Goal: Transaction & Acquisition: Purchase product/service

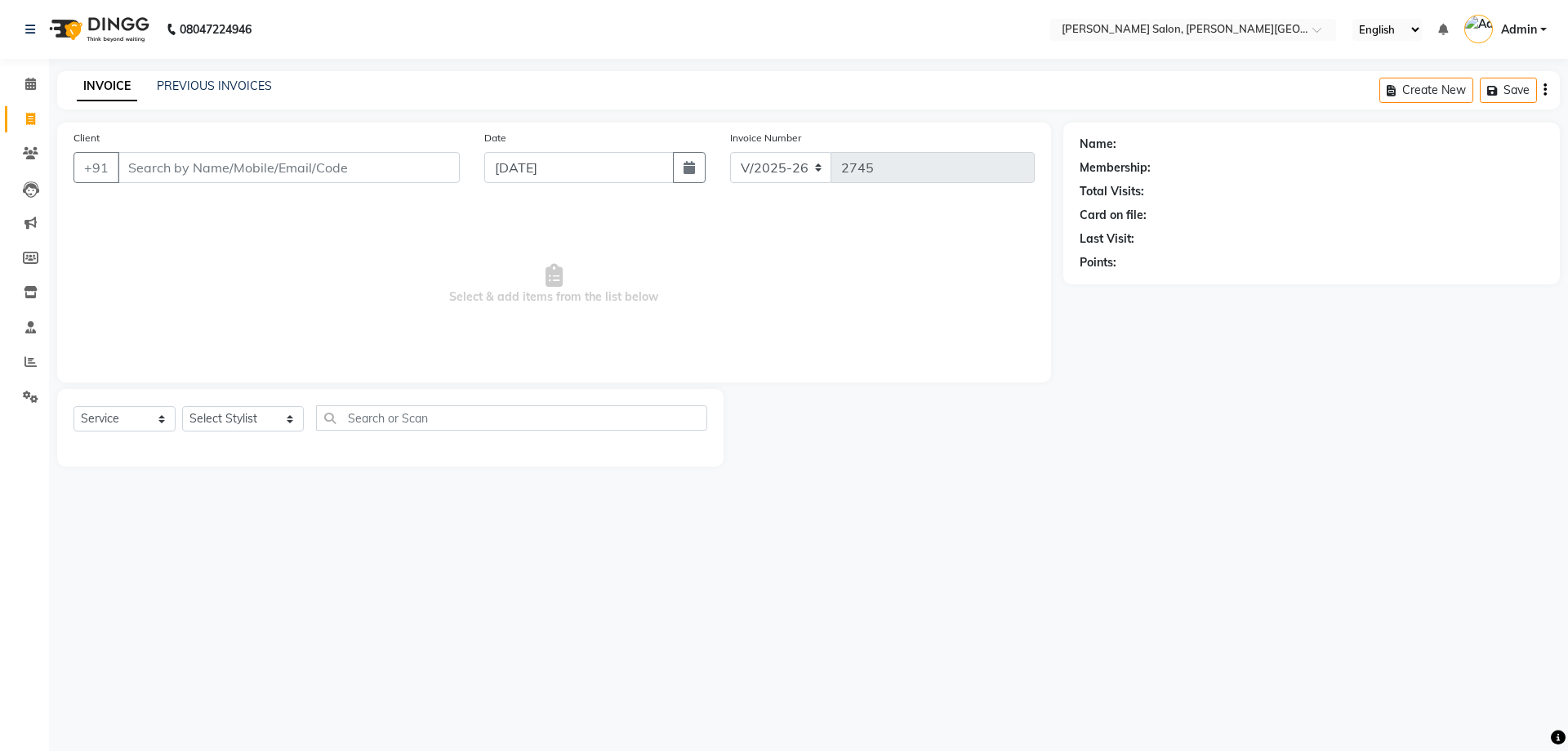
select select "4122"
select select "service"
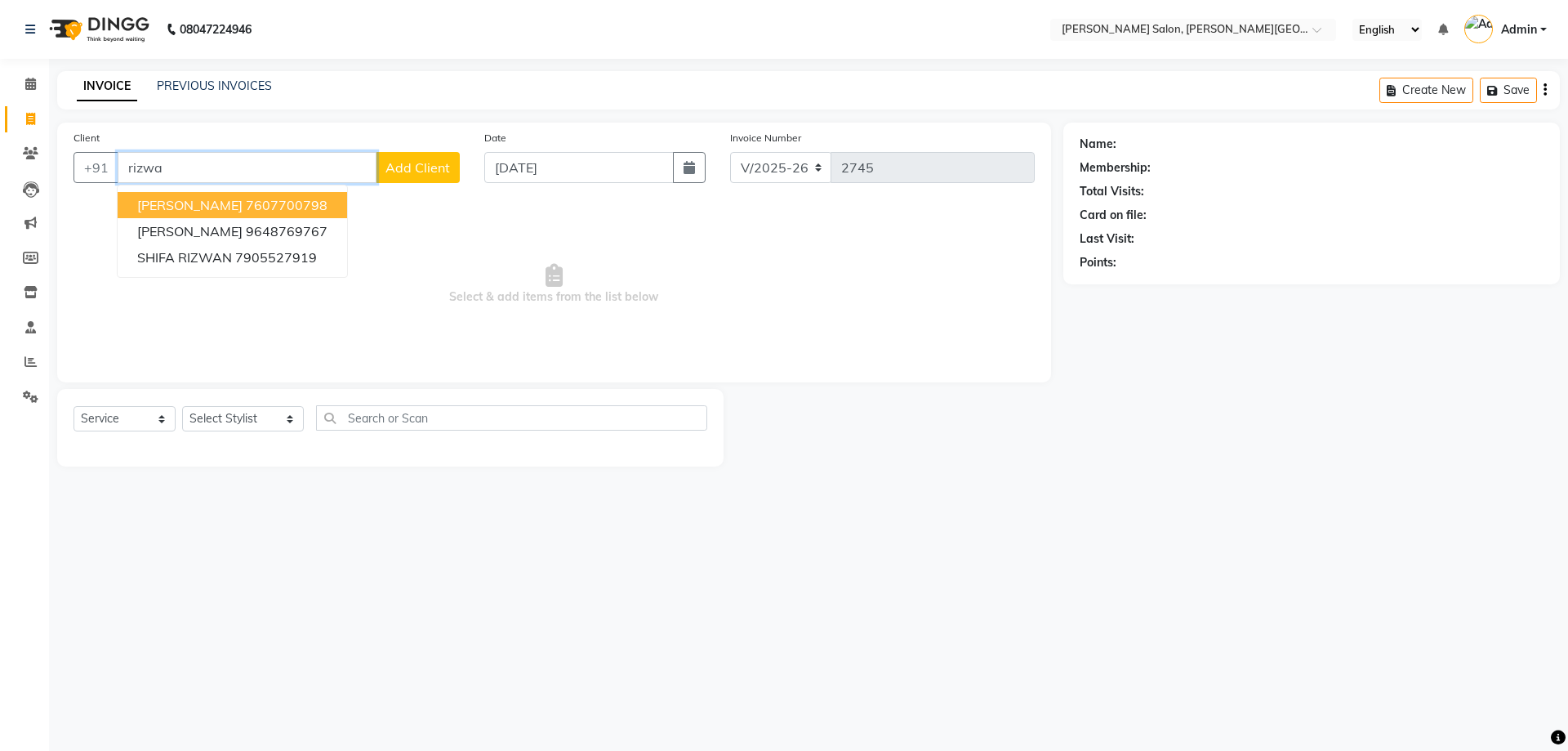
click at [262, 201] on ngb-highlight "7607700798" at bounding box center [287, 205] width 82 height 17
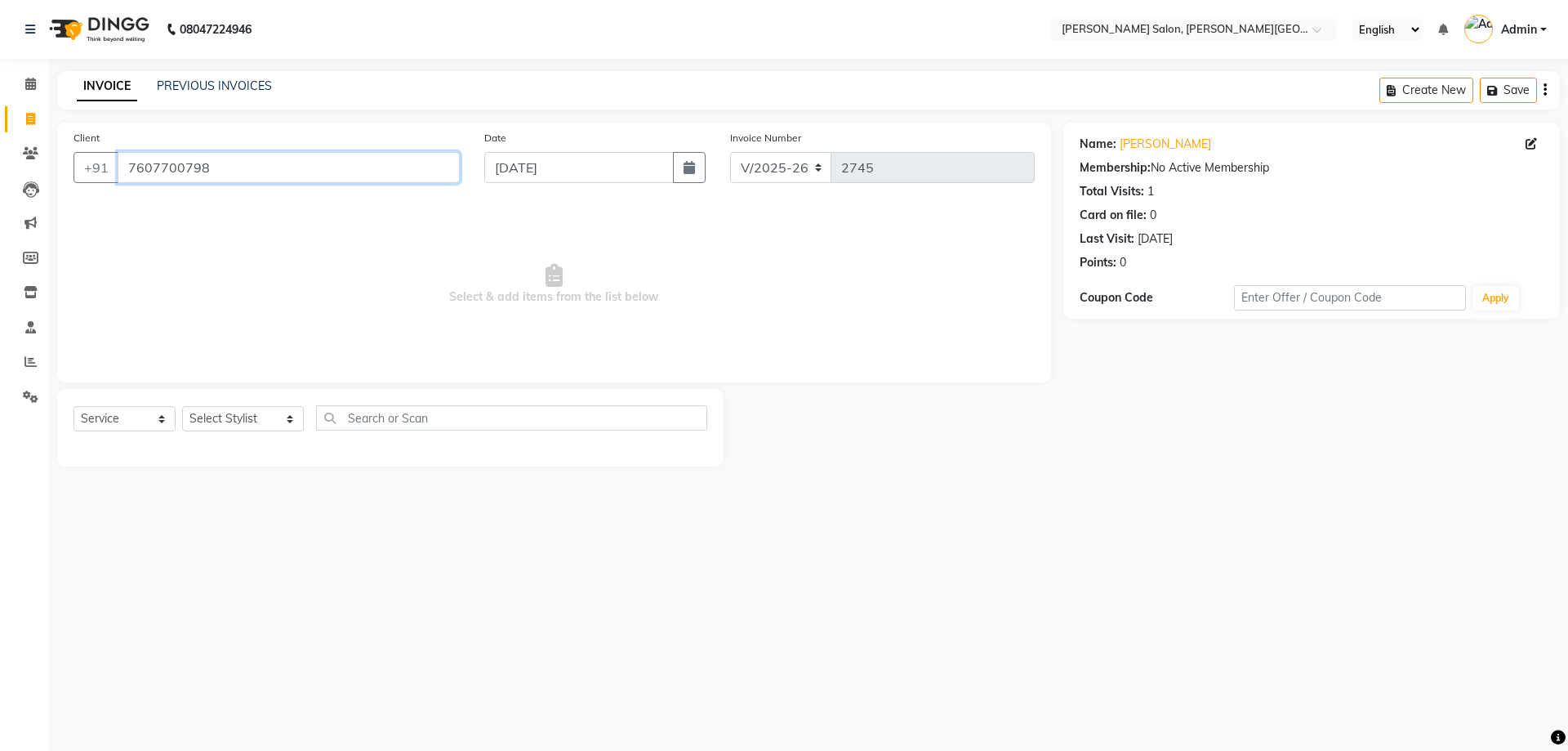
drag, startPoint x: 296, startPoint y: 167, endPoint x: 0, endPoint y: 183, distance: 296.4
click at [0, 183] on app-home "08047224946 Select Location × [PERSON_NAME] Salon, [PERSON_NAME] Road English E…" at bounding box center [784, 245] width 1568 height 491
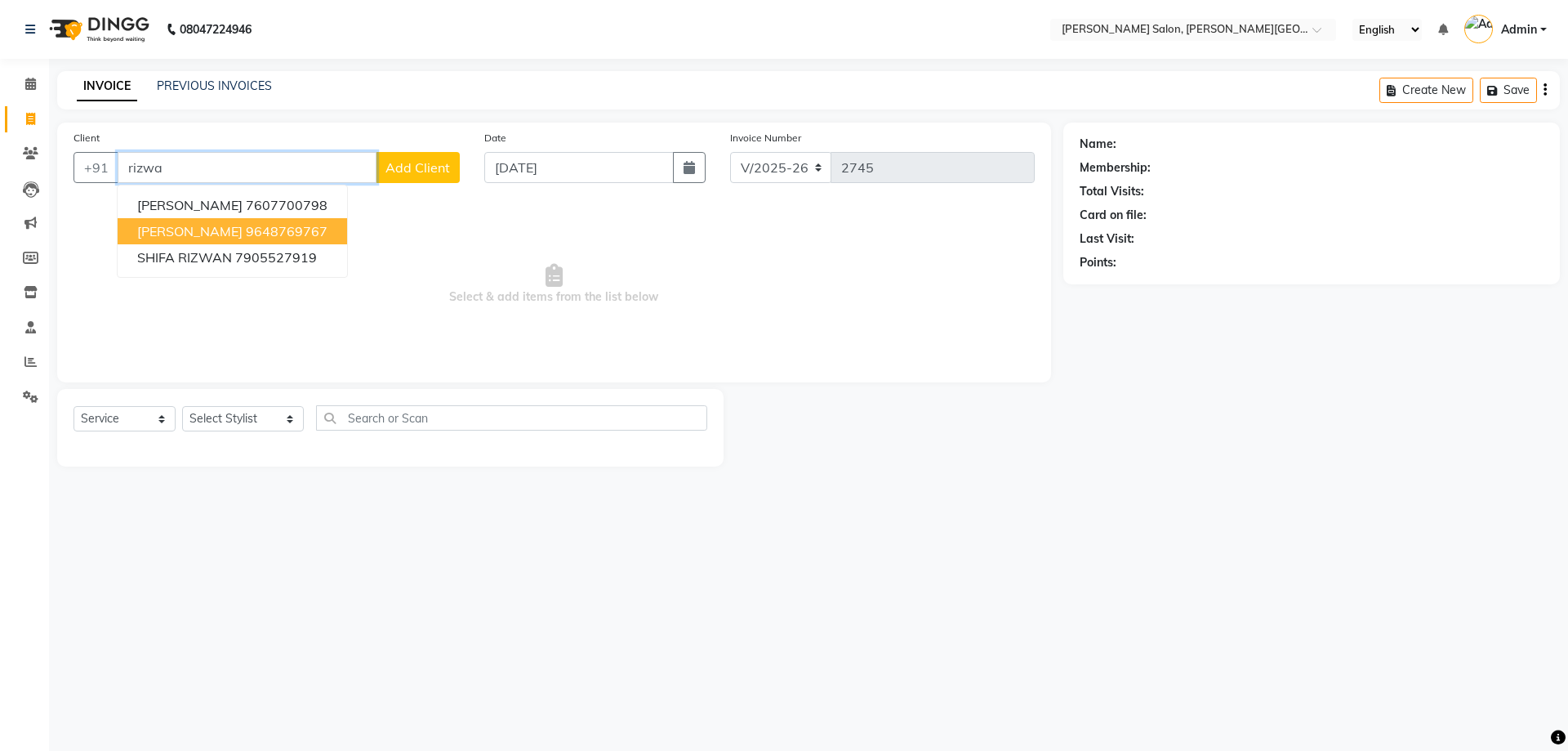
click at [246, 236] on ngb-highlight "9648769767" at bounding box center [287, 230] width 82 height 17
type input "9648769767"
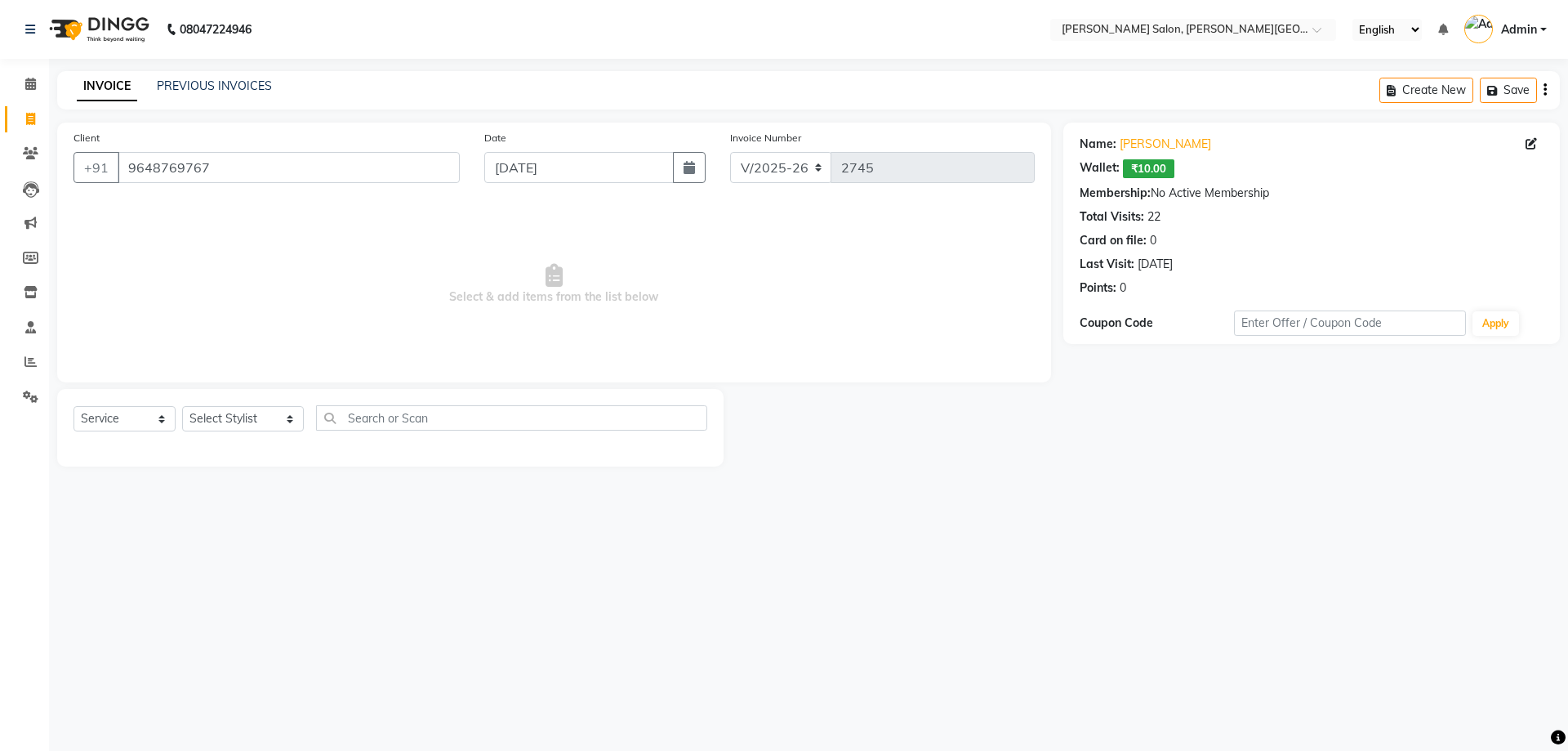
drag, startPoint x: 1190, startPoint y: 268, endPoint x: 1177, endPoint y: 303, distance: 37.3
click at [1014, 264] on div "Client [PHONE_NUMBER] Date [DATE] Invoice Number V/2025 V/[PHONE_NUMBER] Select…" at bounding box center [808, 294] width 1527 height 344
click at [1301, 254] on div "Name: [PERSON_NAME]: ₹10.00 Membership: No Active Membership Total Visits: 22 C…" at bounding box center [1311, 213] width 464 height 168
click at [1146, 145] on link "[PERSON_NAME]" at bounding box center [1166, 145] width 92 height 18
drag, startPoint x: 235, startPoint y: 168, endPoint x: 80, endPoint y: 196, distance: 157.5
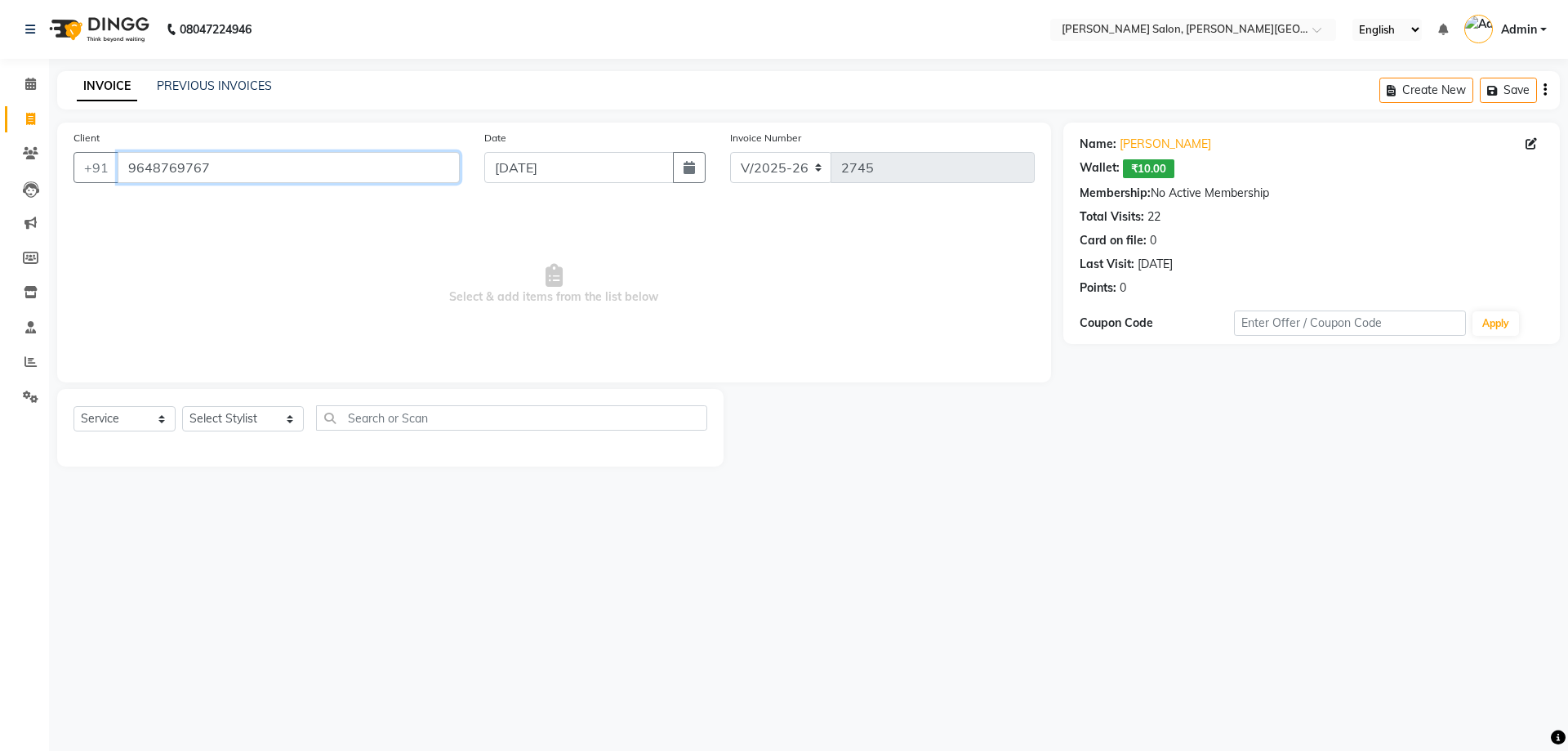
click at [82, 188] on div "Client [PHONE_NUMBER]" at bounding box center [267, 162] width 411 height 67
click at [223, 412] on select "Select Stylist [PERSON_NAME] [PERSON_NAME] [PERSON_NAME] [PERSON_NAME] [PERSON_…" at bounding box center [243, 419] width 122 height 25
select select "27366"
click at [183, 406] on select "Select Stylist [PERSON_NAME] [PERSON_NAME] [PERSON_NAME] [PERSON_NAME] [PERSON_…" at bounding box center [243, 419] width 122 height 25
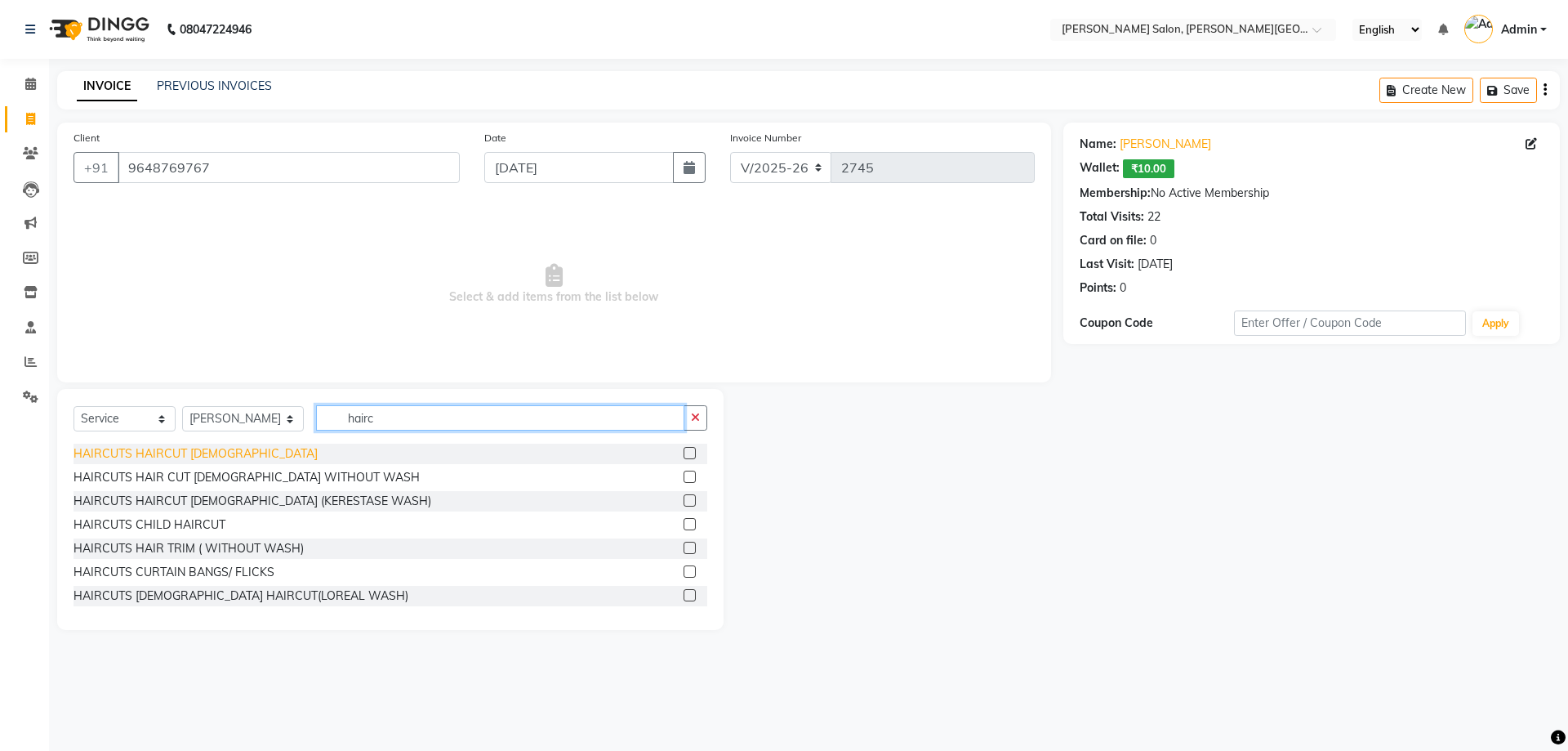
type input "hairc"
click at [190, 455] on div "HAIRCUTS HAIRCUT [DEMOGRAPHIC_DATA]" at bounding box center [195, 454] width 244 height 18
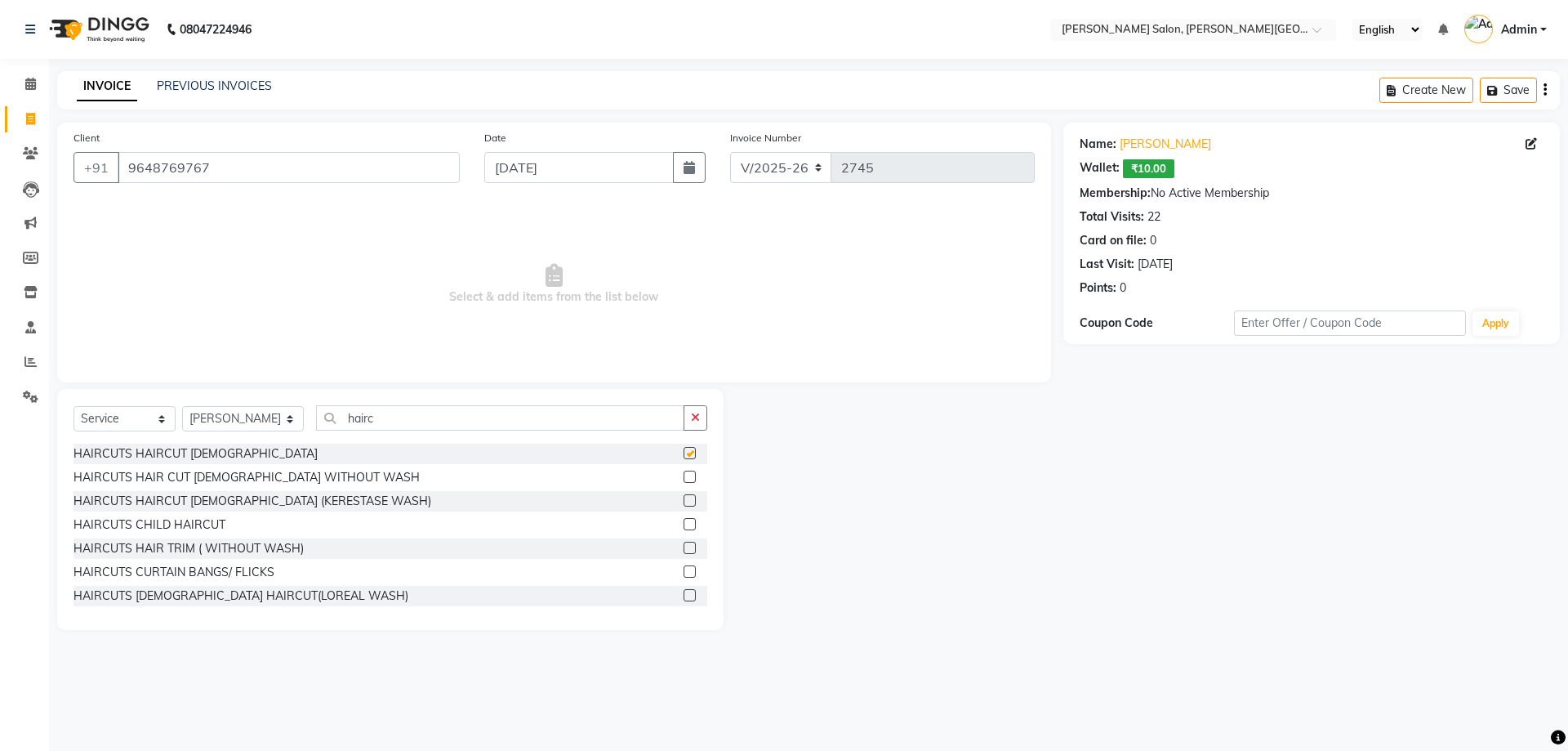
checkbox input "false"
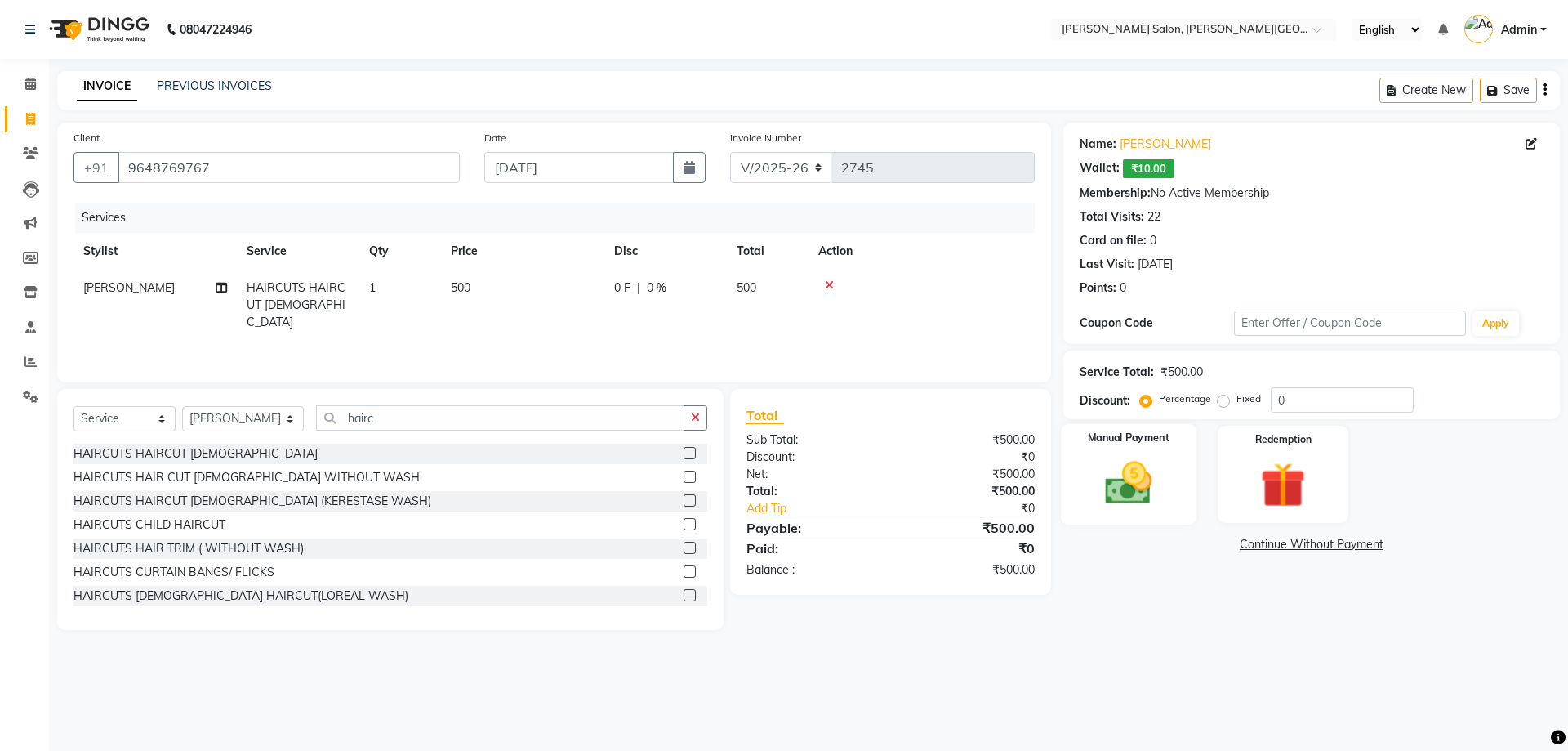
click at [1110, 453] on div "Manual Payment" at bounding box center [1128, 474] width 136 height 101
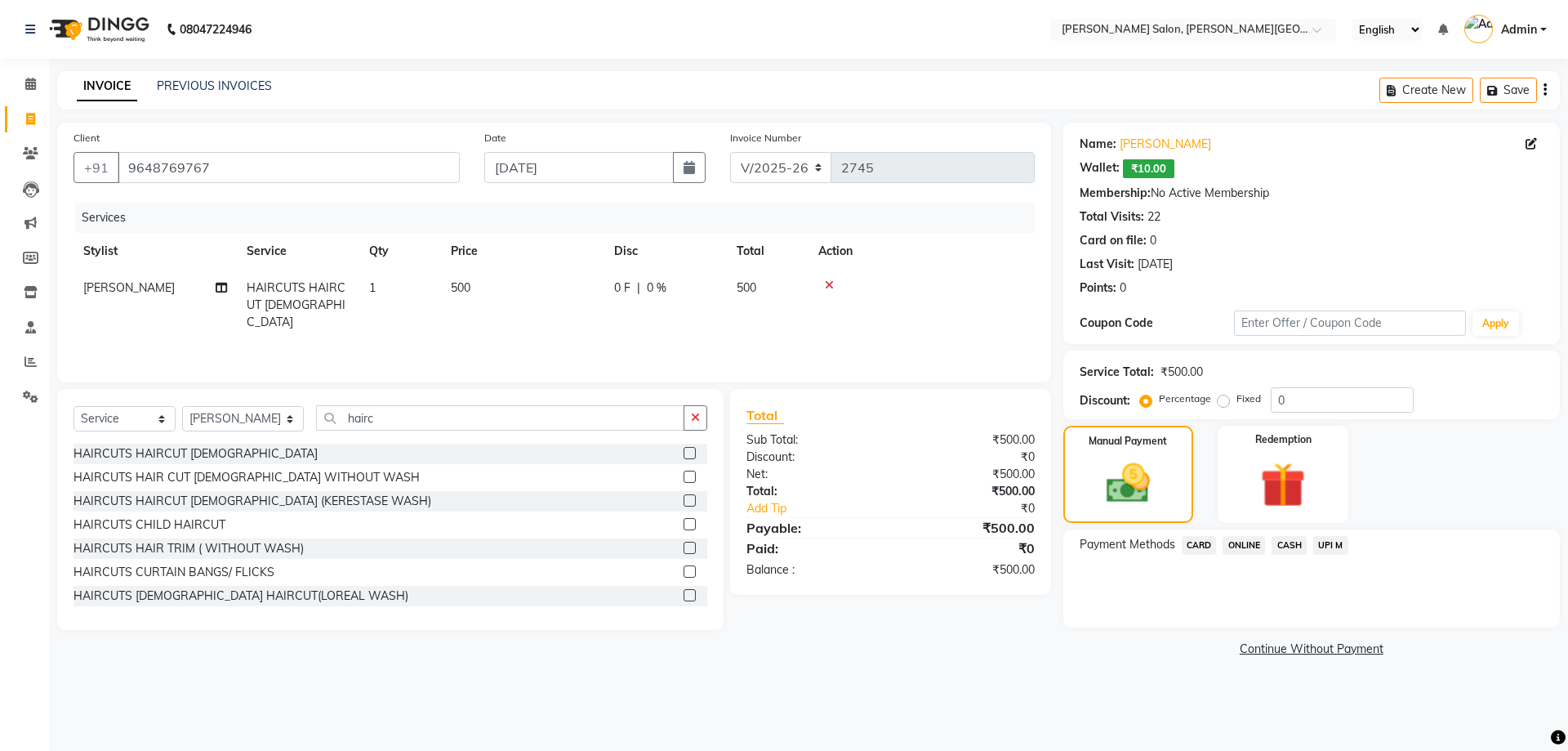
drag, startPoint x: 1297, startPoint y: 540, endPoint x: 1297, endPoint y: 554, distance: 14.0
click at [1297, 545] on span "CASH" at bounding box center [1290, 545] width 35 height 19
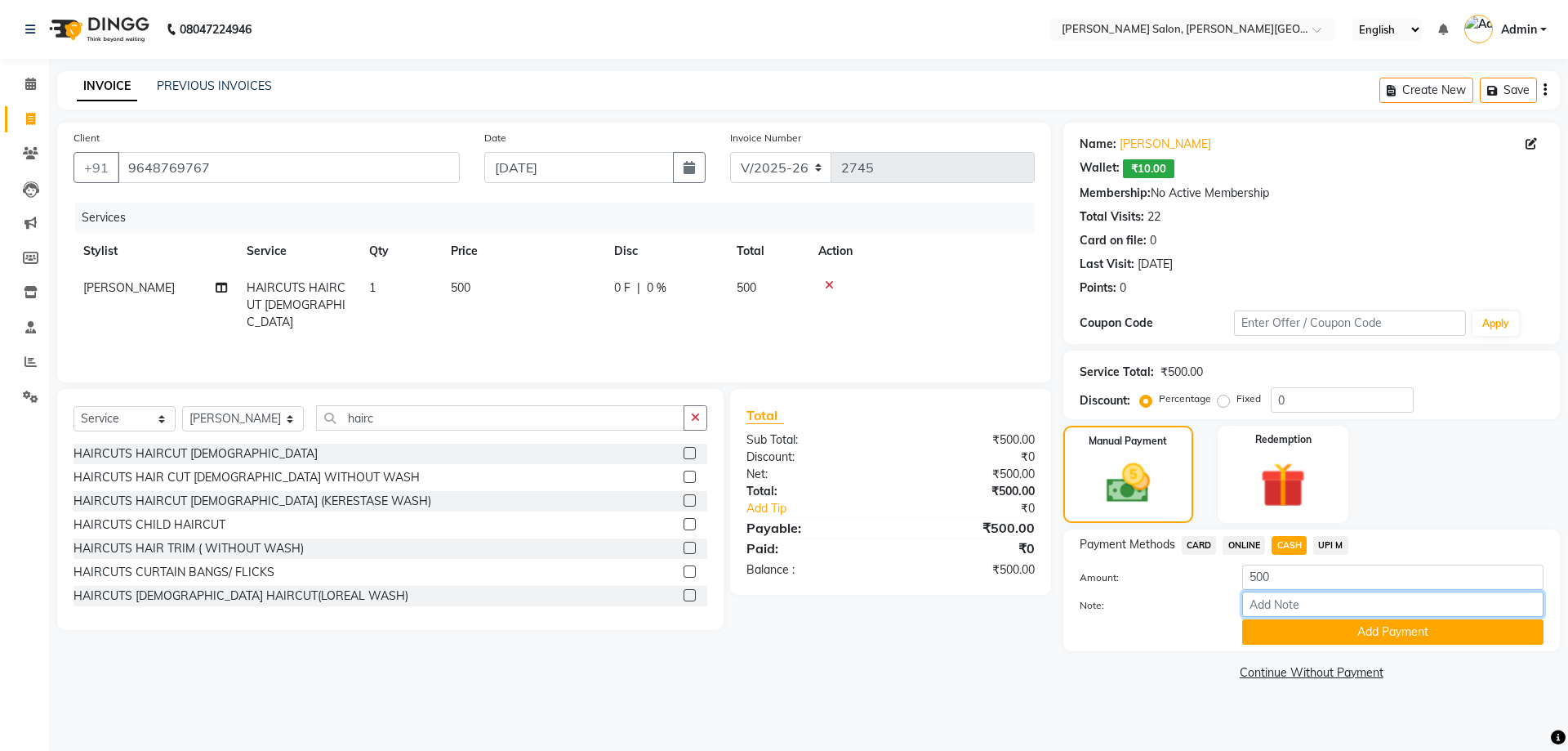
drag, startPoint x: 1322, startPoint y: 614, endPoint x: 1291, endPoint y: 708, distance: 99.0
click at [1321, 622] on div "Amount: 500 Note: Add Payment" at bounding box center [1311, 605] width 464 height 80
click at [1317, 620] on button "Add Payment" at bounding box center [1392, 632] width 302 height 25
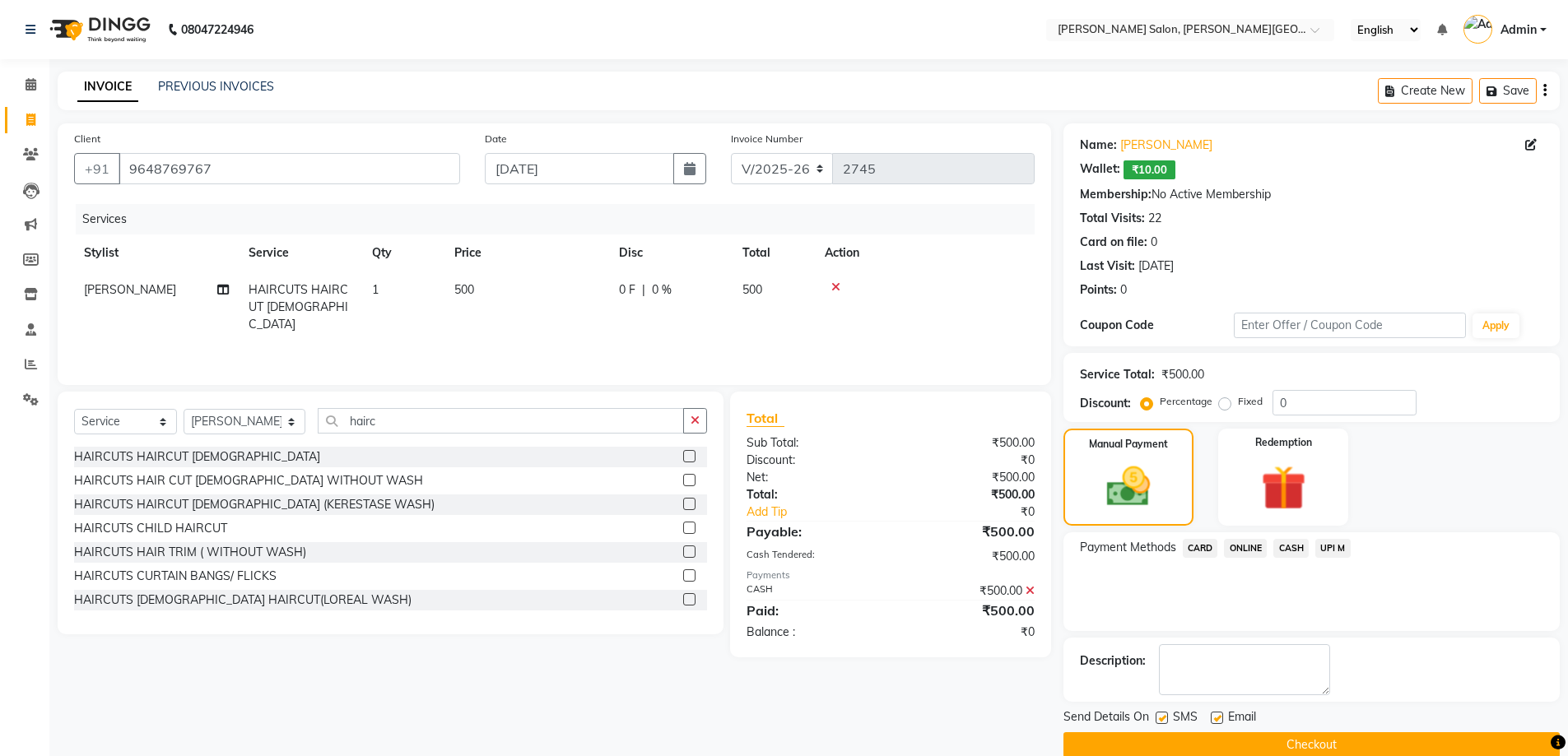
scroll to position [27, 0]
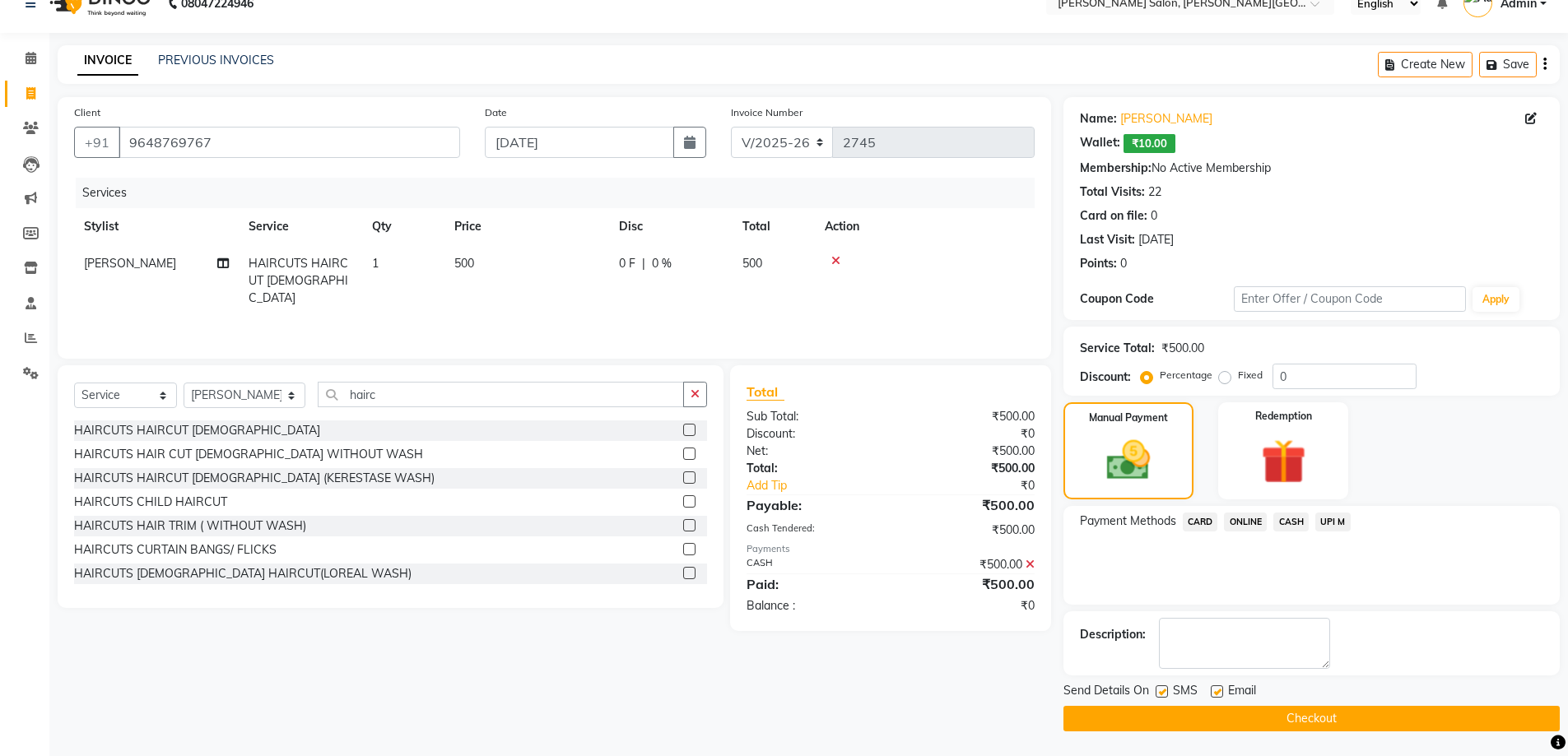
click at [1333, 723] on button "Checkout" at bounding box center [1311, 719] width 496 height 26
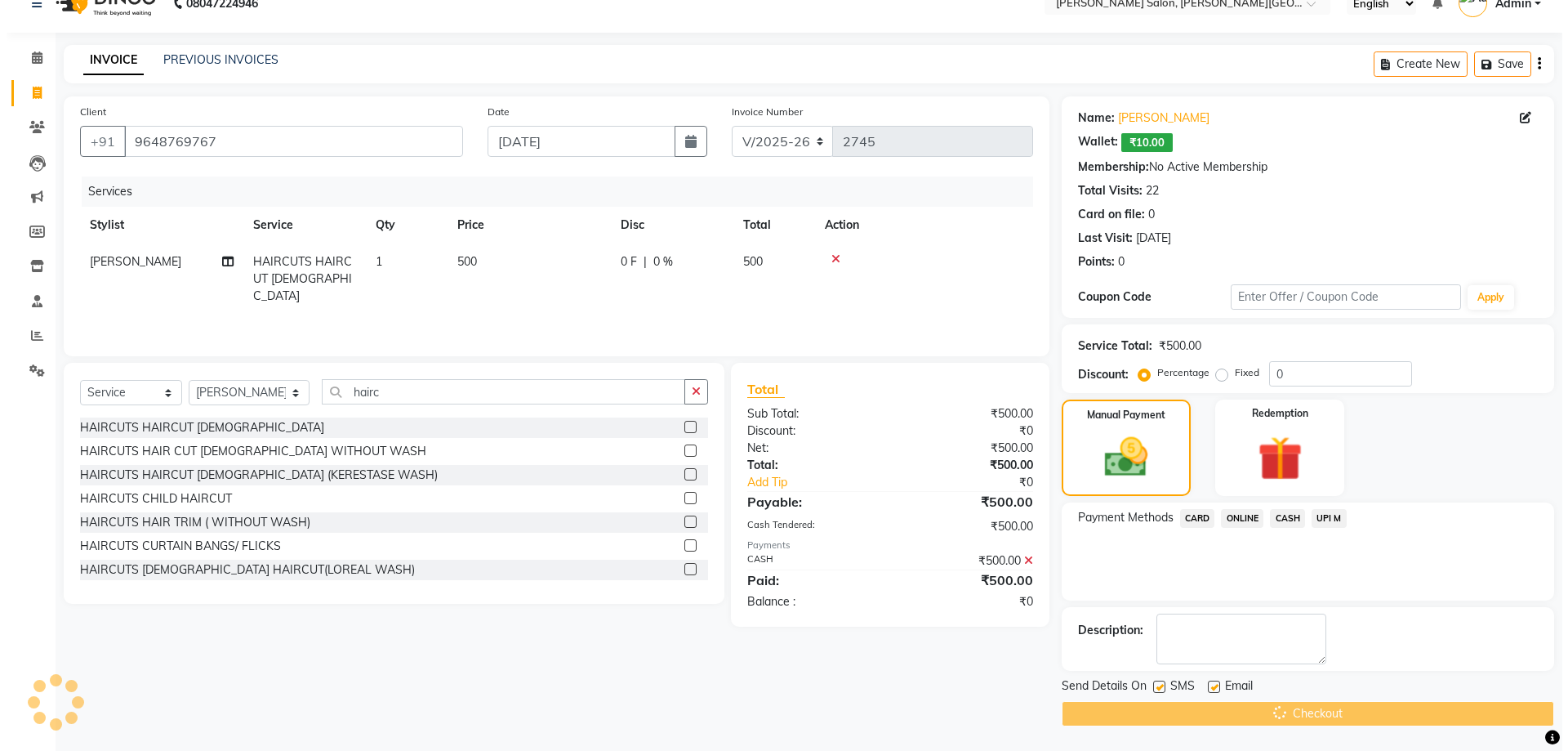
scroll to position [0, 0]
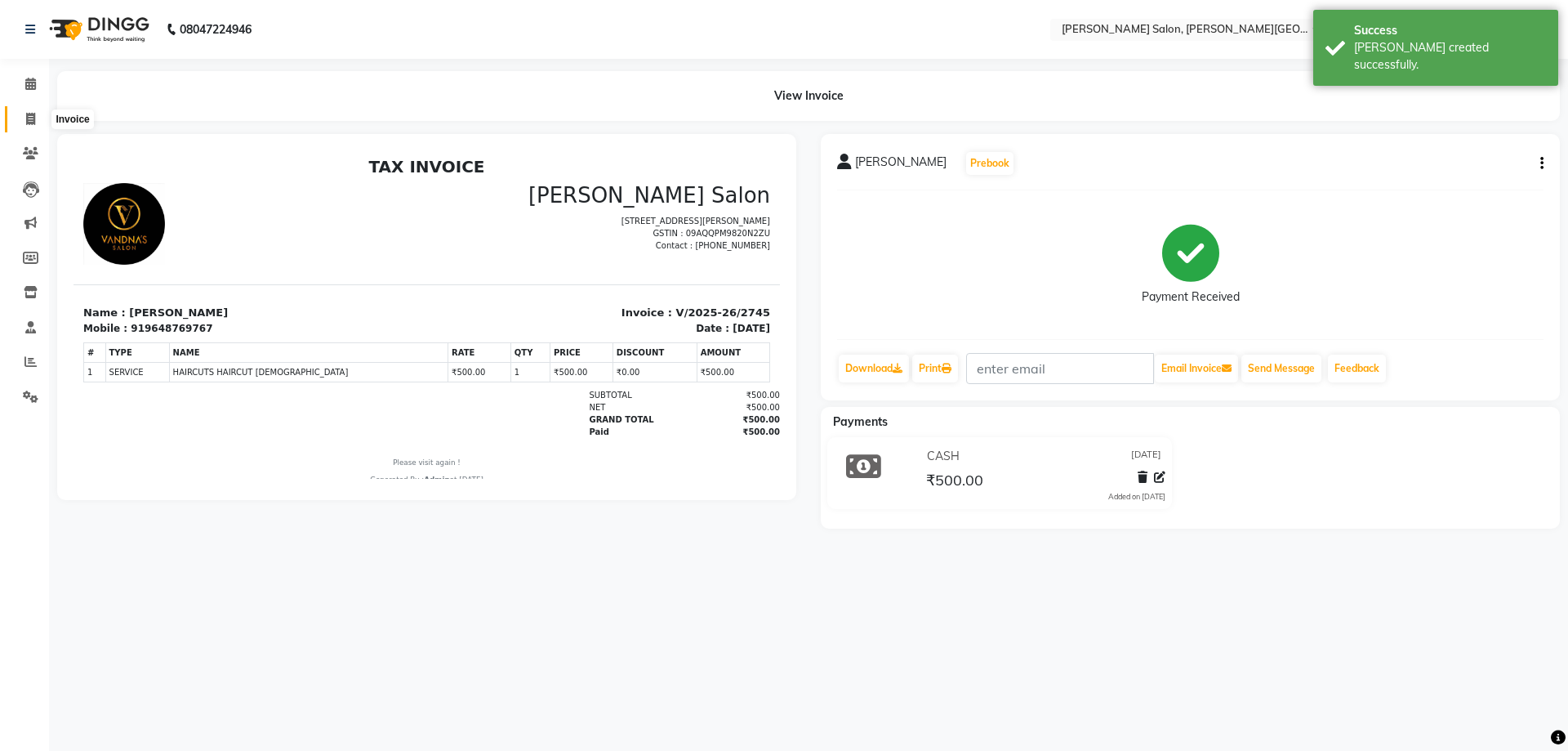
click at [25, 111] on span at bounding box center [30, 119] width 28 height 19
select select "service"
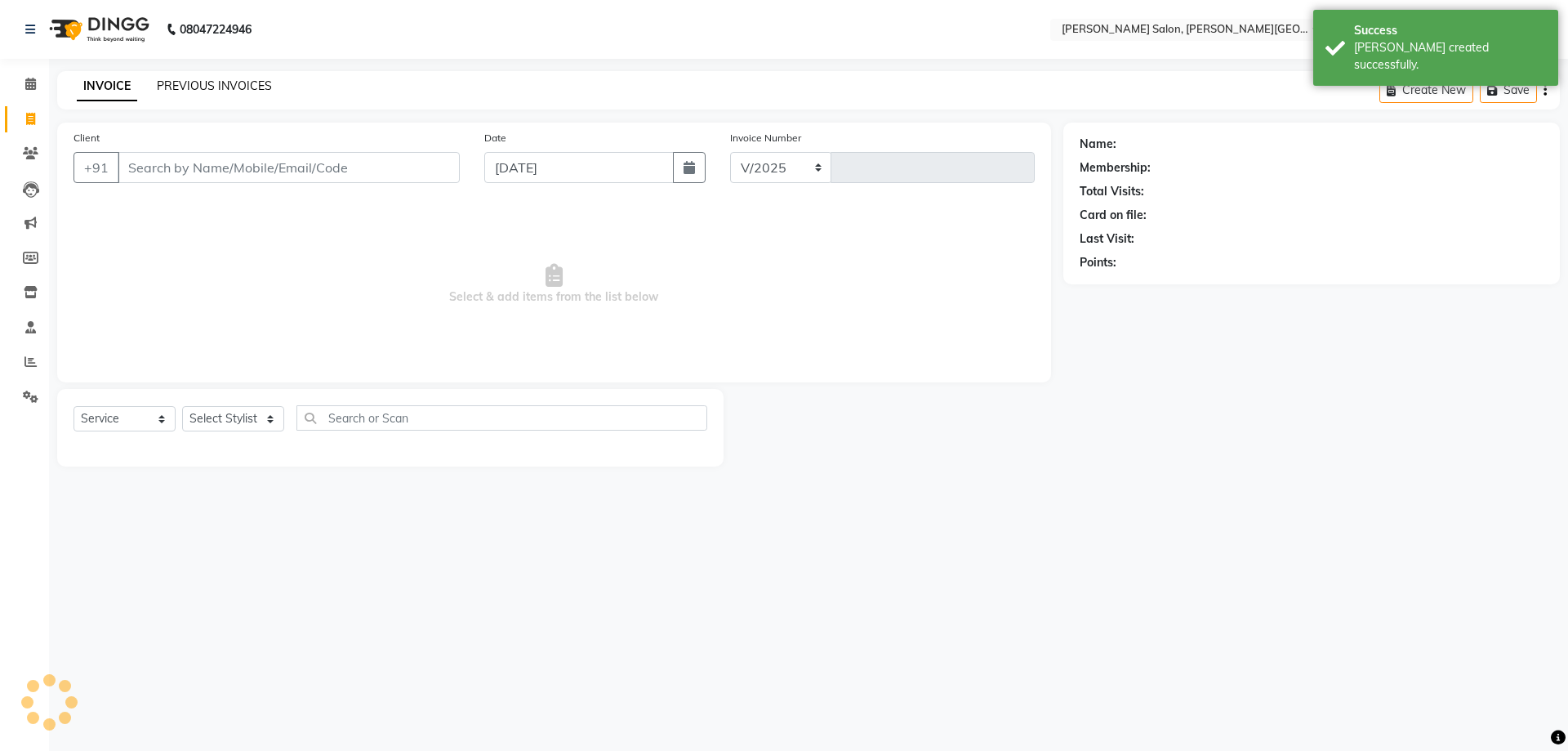
select select "4122"
type input "2746"
click at [216, 89] on link "PREVIOUS INVOICES" at bounding box center [215, 85] width 115 height 15
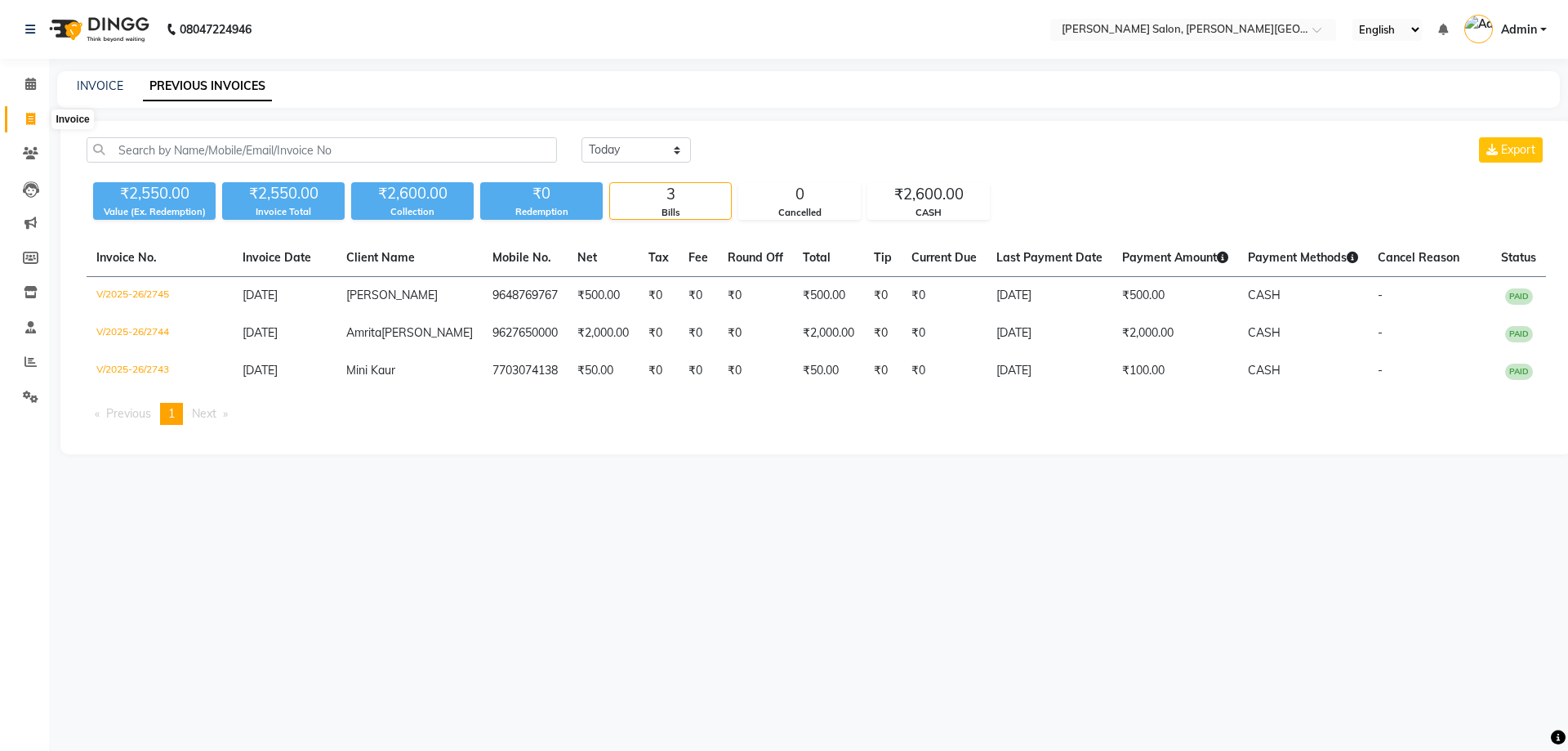
click at [27, 116] on icon at bounding box center [30, 118] width 9 height 13
select select "service"
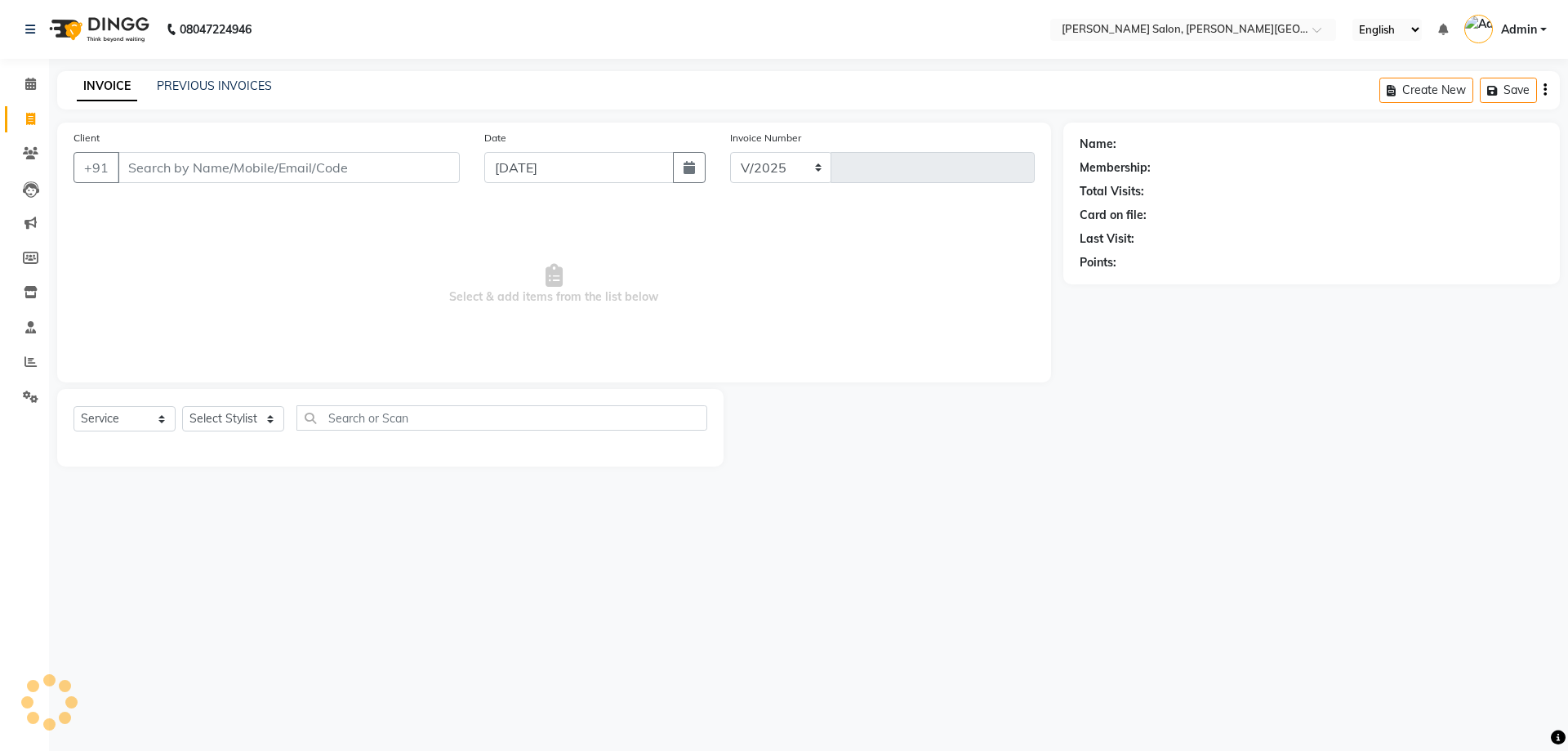
type input "n"
select select "4122"
type input "2746"
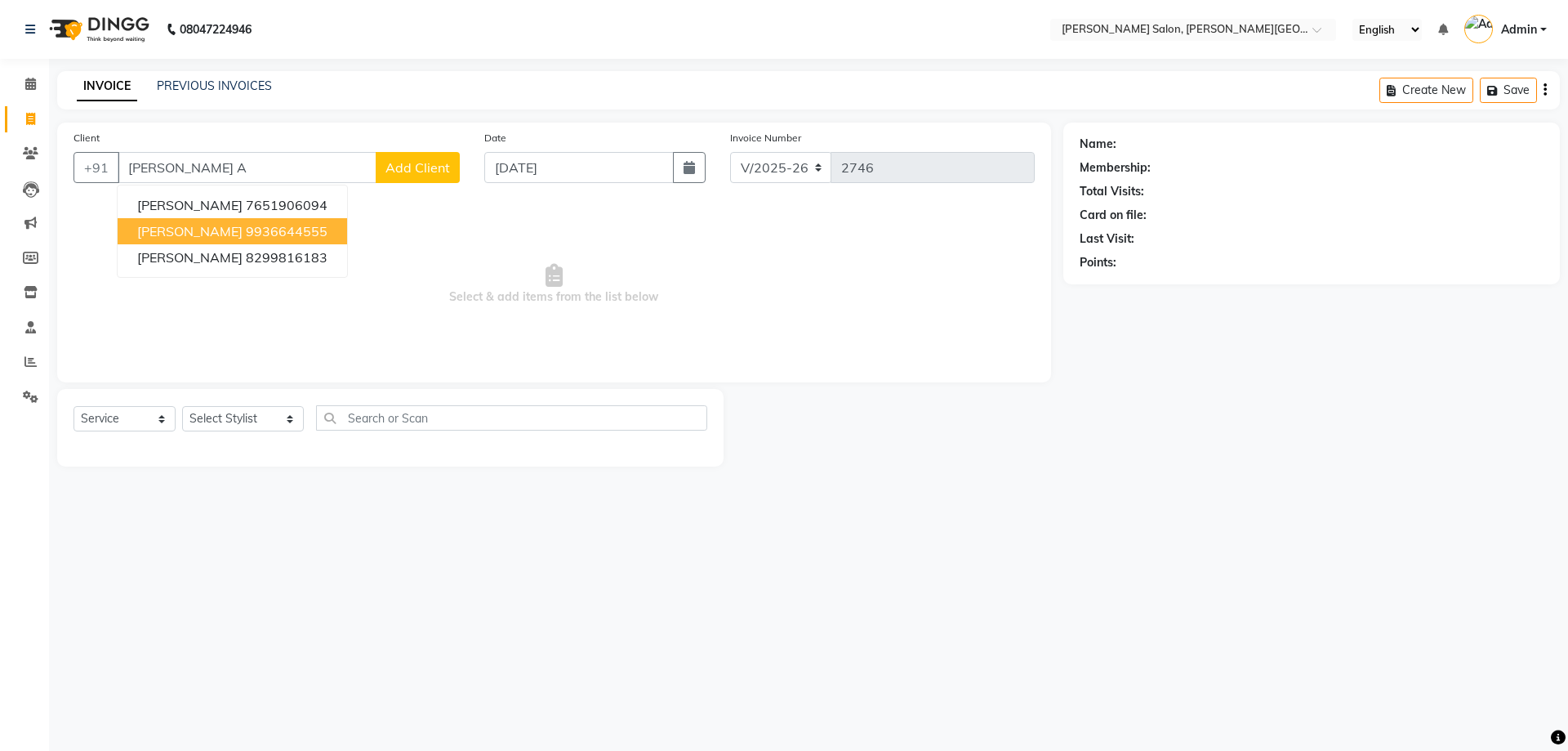
click at [269, 237] on ngb-highlight "9936644555" at bounding box center [287, 230] width 82 height 17
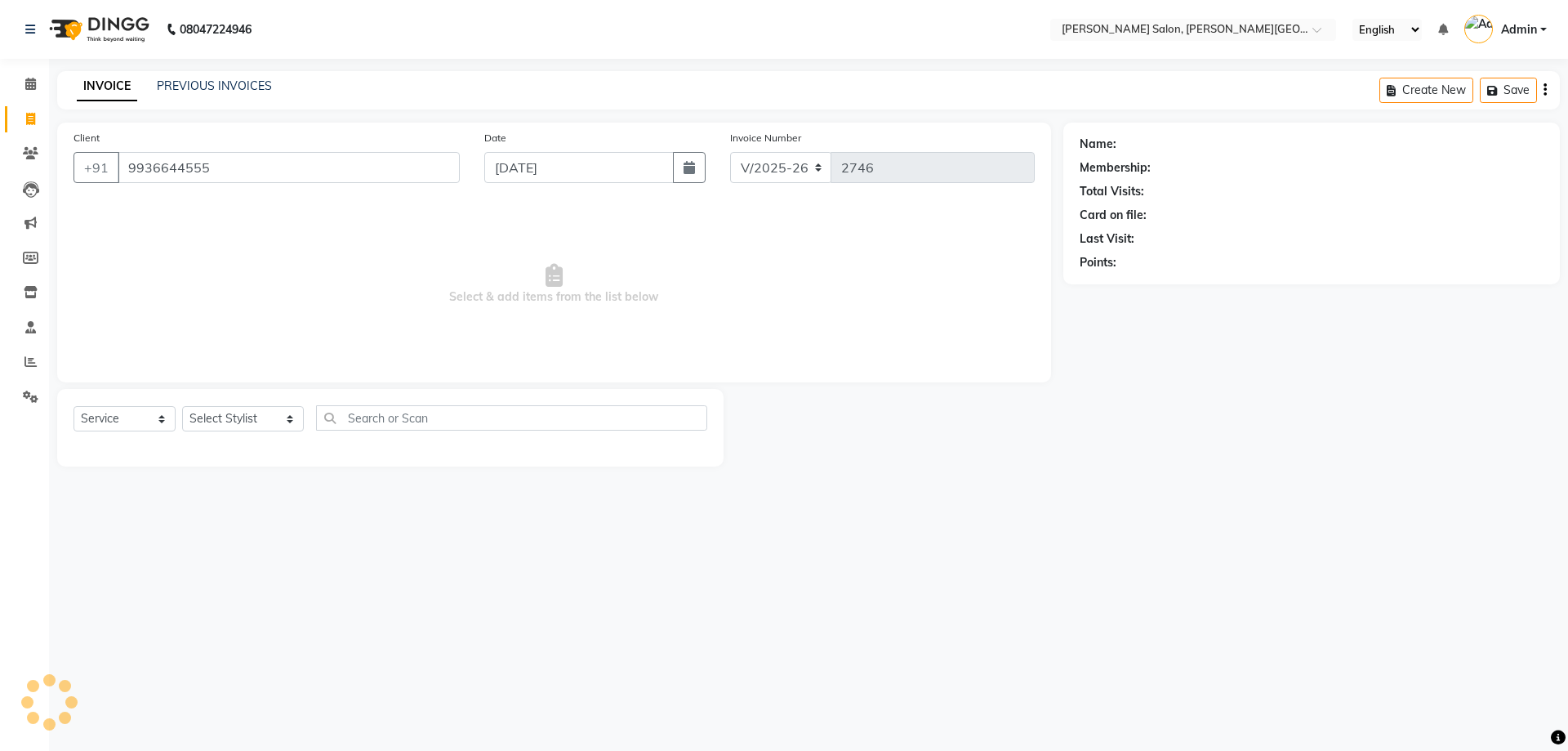
type input "9936644555"
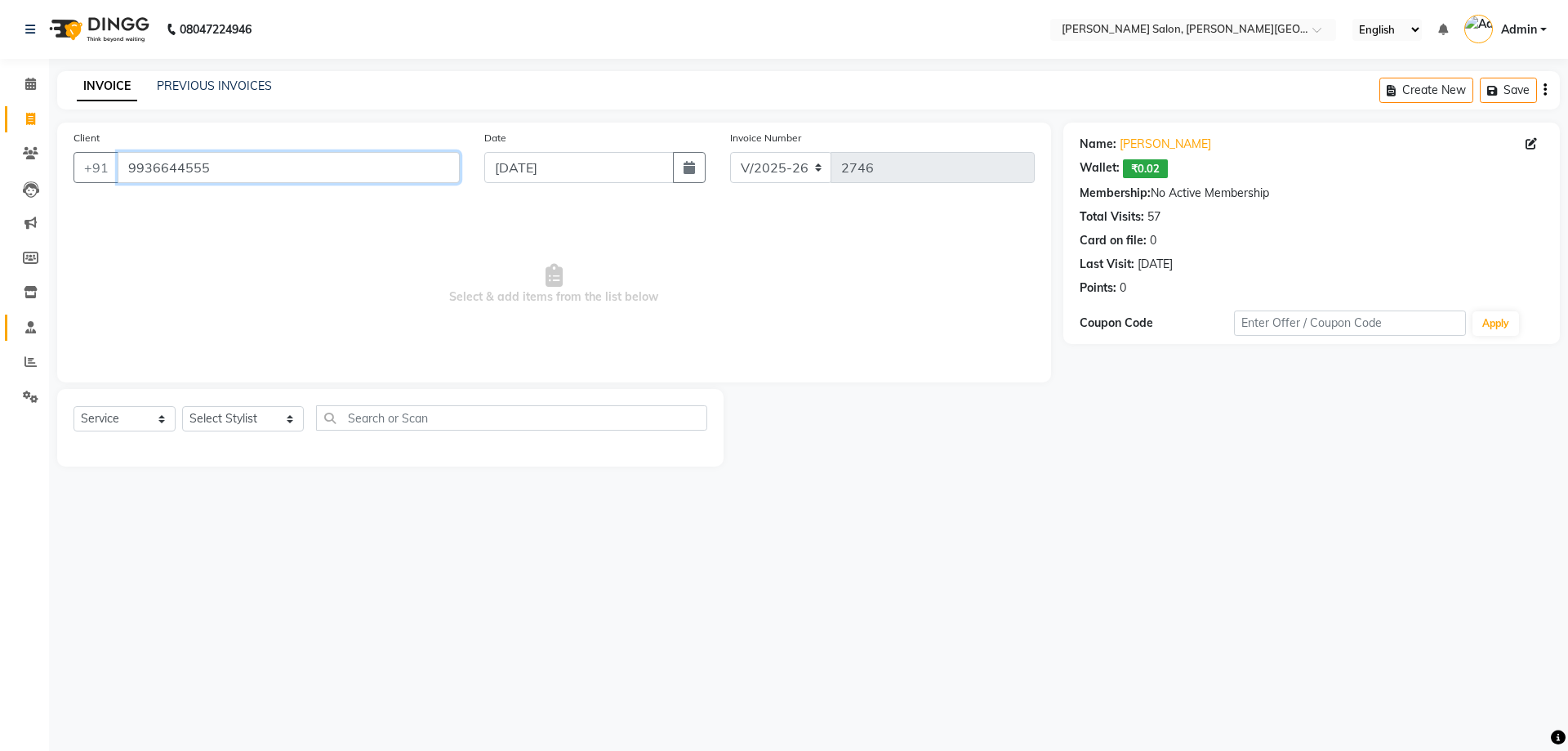
drag, startPoint x: 319, startPoint y: 160, endPoint x: 40, endPoint y: 338, distance: 330.9
click at [31, 298] on app-home "08047224946 Select Location × [PERSON_NAME] Salon, [PERSON_NAME] Road English E…" at bounding box center [784, 245] width 1568 height 491
click at [232, 415] on select "Select Stylist [PERSON_NAME] [PERSON_NAME] [PERSON_NAME] [PERSON_NAME] [PERSON_…" at bounding box center [243, 419] width 122 height 25
select select "27366"
click at [183, 406] on select "Select Stylist [PERSON_NAME] [PERSON_NAME] [PERSON_NAME] [PERSON_NAME] [PERSON_…" at bounding box center [243, 419] width 122 height 25
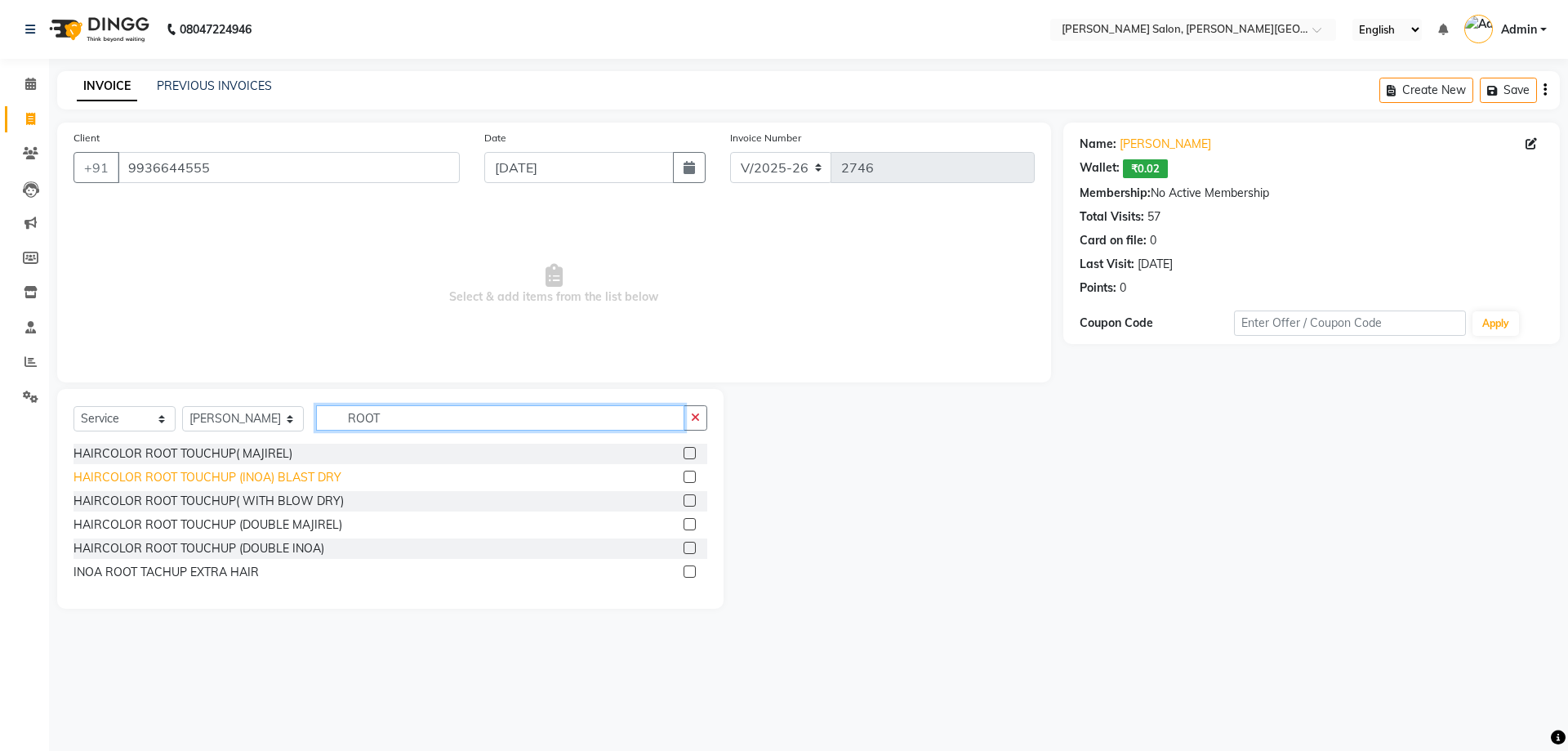
type input "ROOT"
click at [292, 483] on div "HAIRCOLOR ROOT TOUCHUP (INOA) BLAST DRY" at bounding box center [207, 478] width 268 height 18
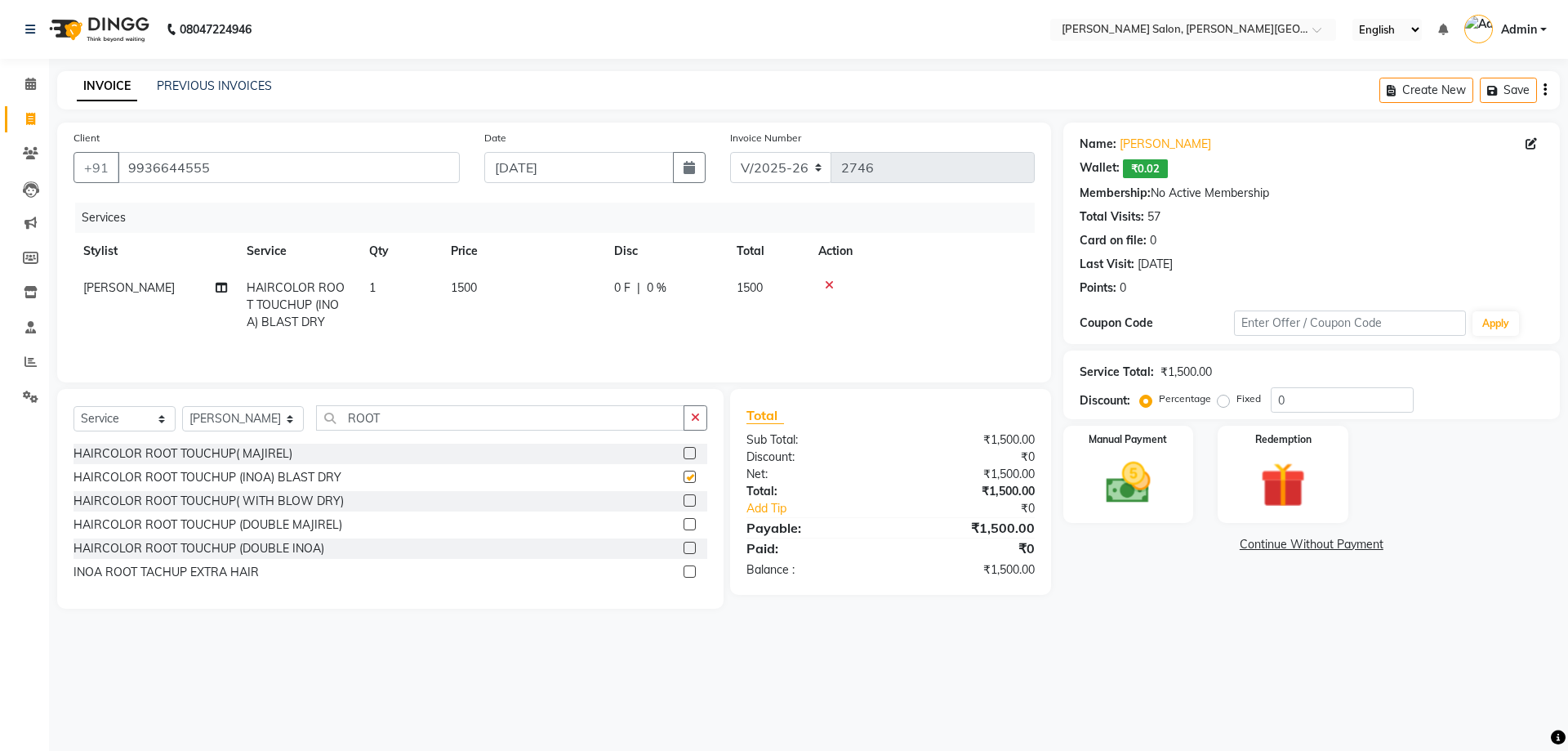
checkbox input "false"
drag, startPoint x: 1259, startPoint y: 404, endPoint x: 1179, endPoint y: 404, distance: 80.0
click at [1194, 404] on div "Percentage Fixed 0" at bounding box center [1278, 400] width 270 height 25
type input "20"
click at [1162, 492] on img at bounding box center [1129, 482] width 76 height 54
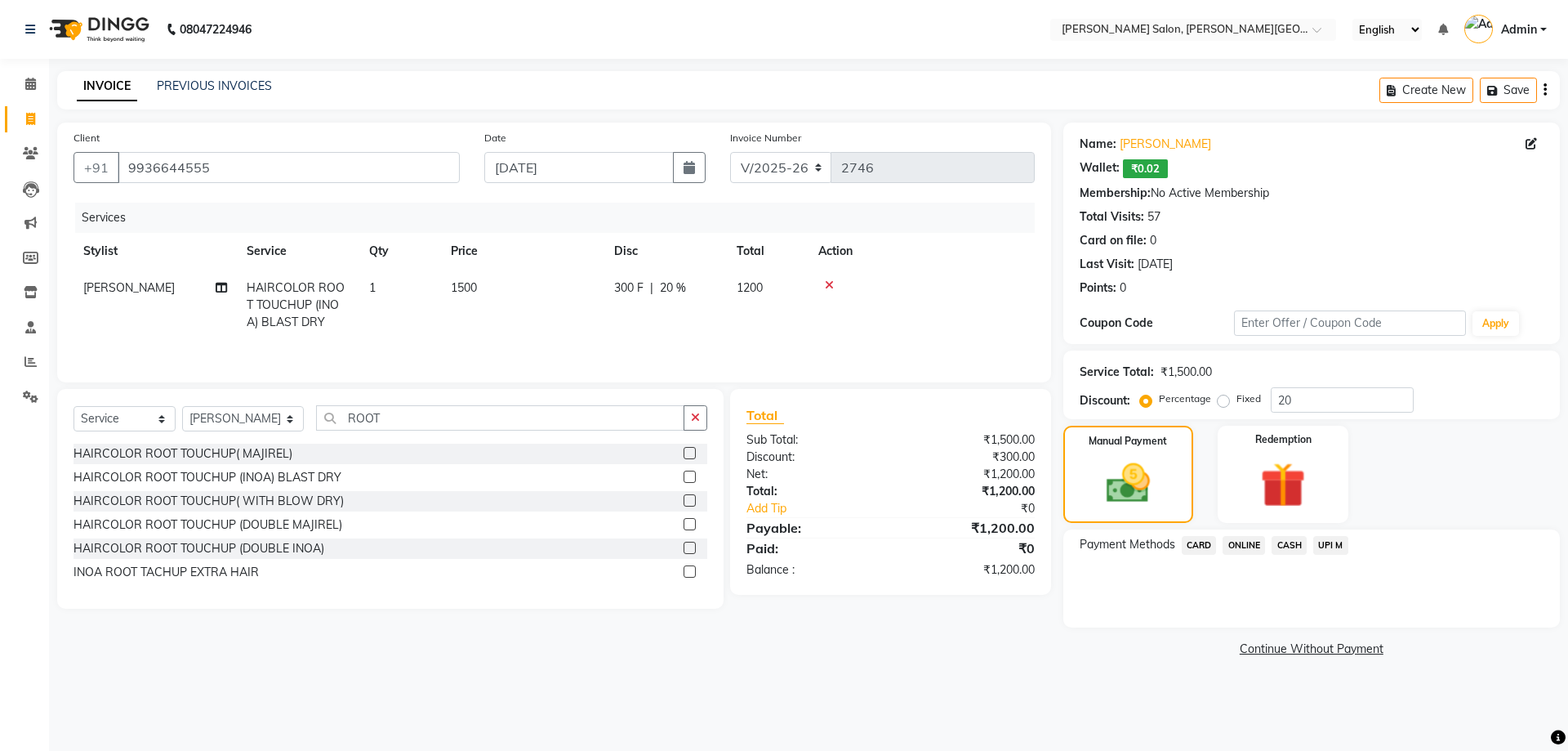
click at [1301, 551] on span "CASH" at bounding box center [1290, 545] width 35 height 19
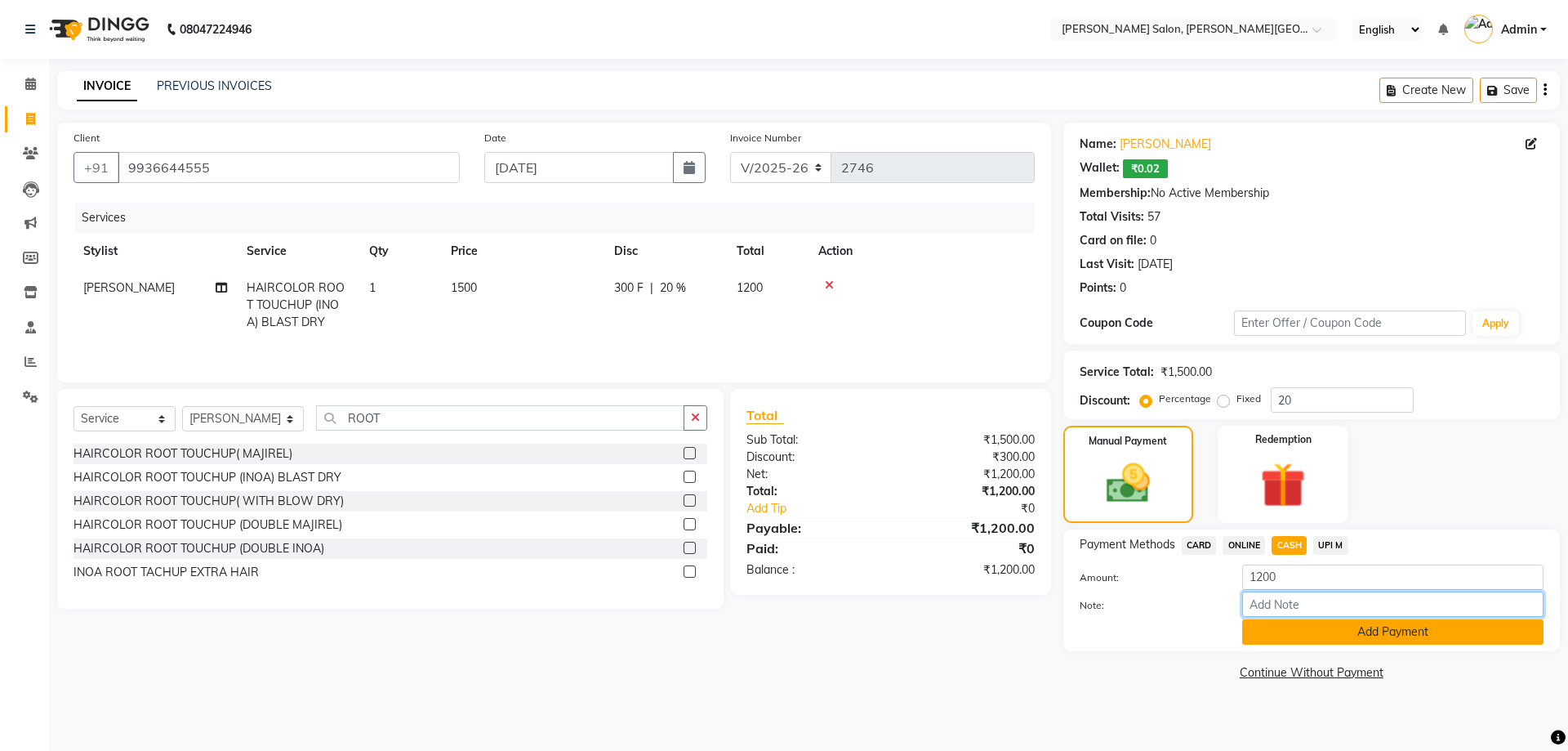
drag, startPoint x: 1352, startPoint y: 605, endPoint x: 1364, endPoint y: 639, distance: 36.1
click at [1352, 605] on input "Note:" at bounding box center [1392, 605] width 302 height 25
click at [1377, 664] on link "Continue Without Payment" at bounding box center [1312, 673] width 490 height 18
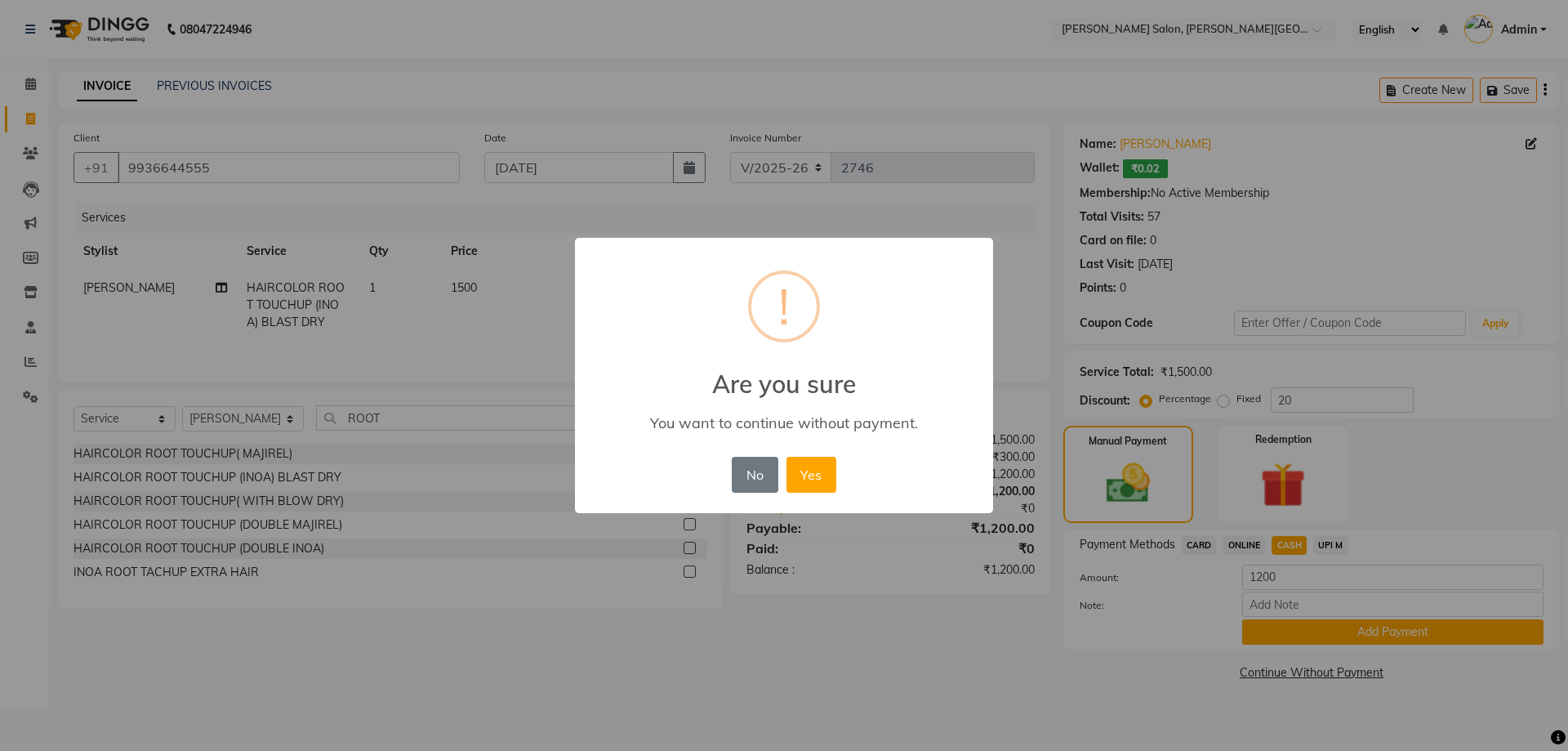
click at [1372, 633] on div "× ! Are you sure You want to continue without payment. No No Yes" at bounding box center [784, 375] width 1568 height 751
click at [759, 486] on button "No" at bounding box center [755, 475] width 46 height 36
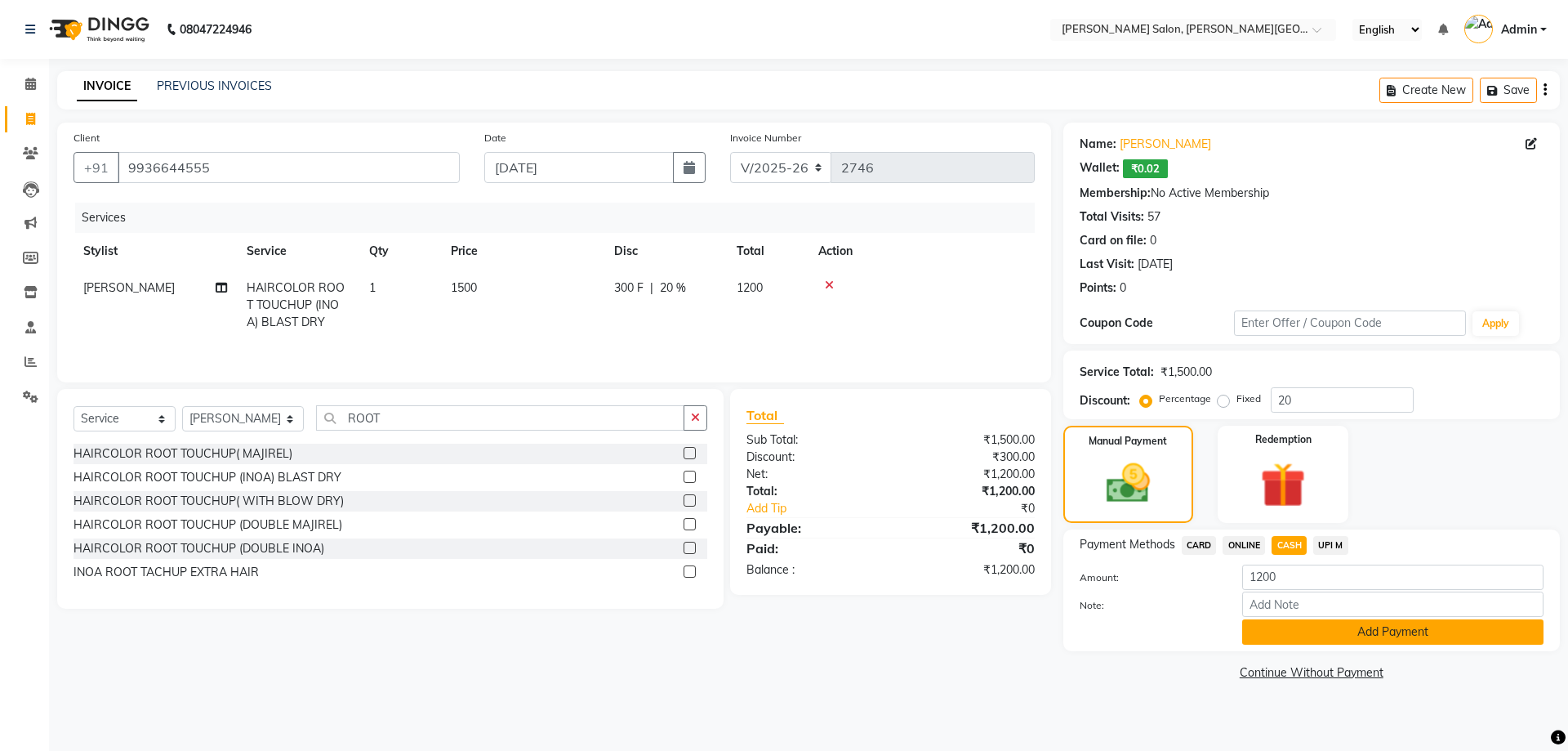
click at [1428, 641] on button "Add Payment" at bounding box center [1392, 632] width 302 height 25
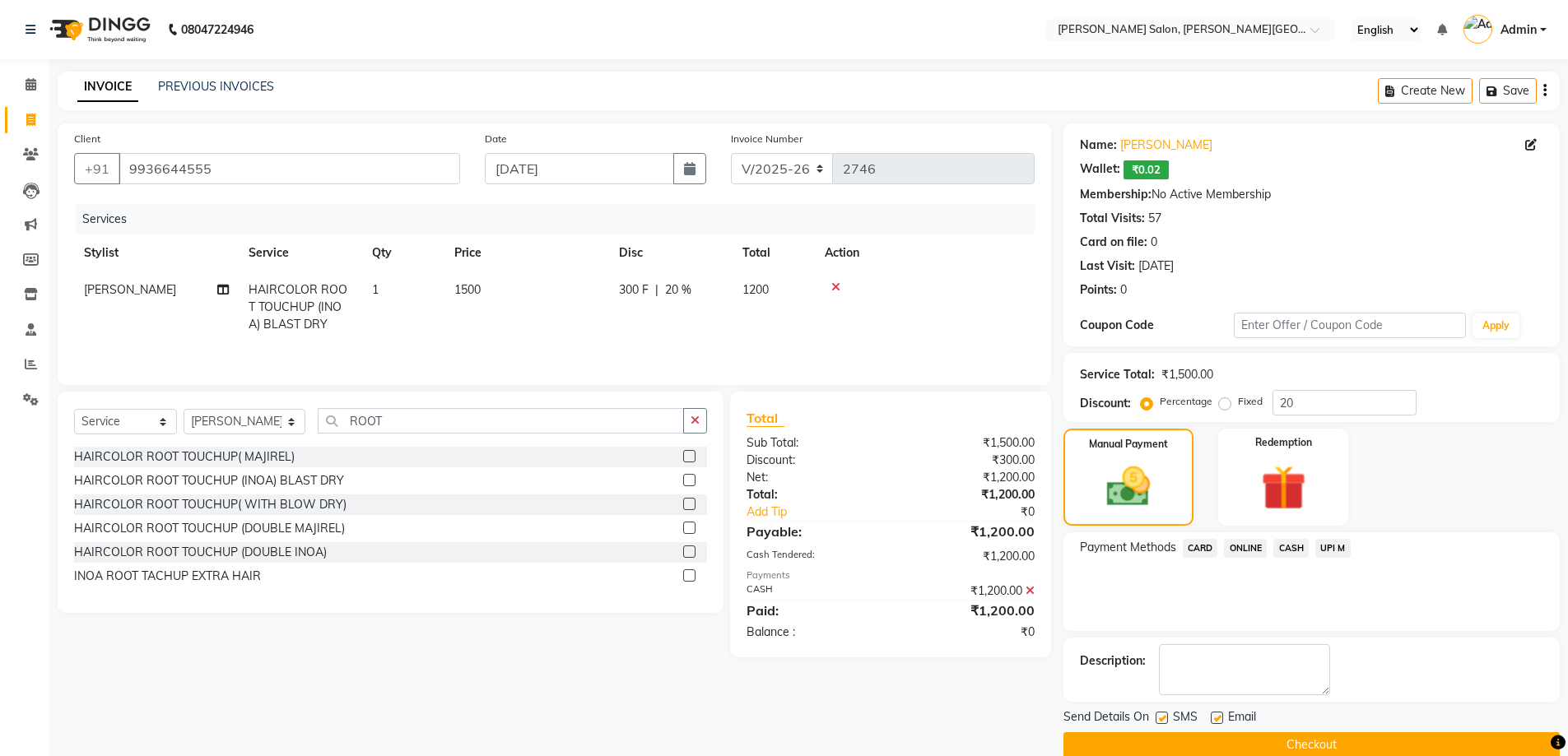
scroll to position [27, 0]
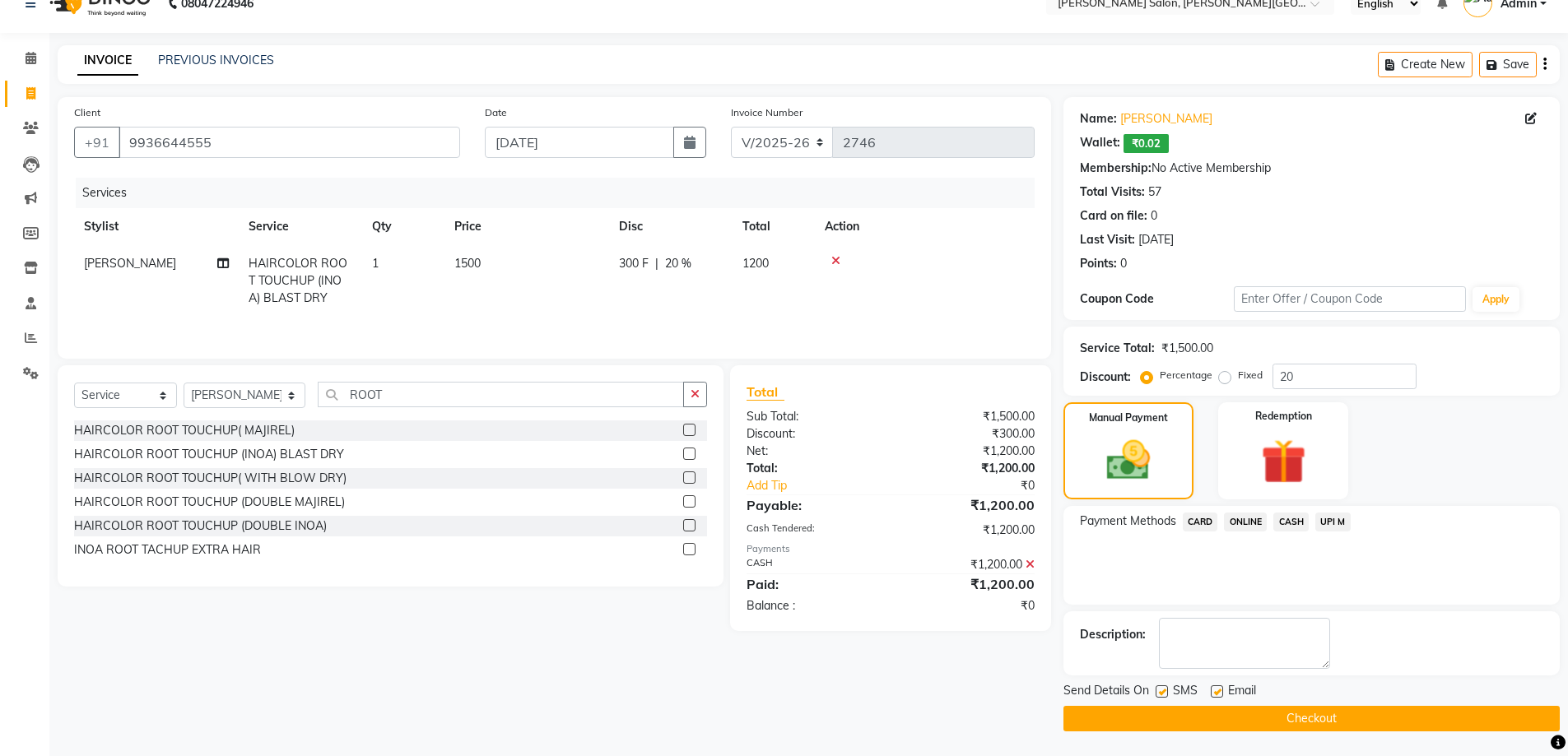
click at [1355, 725] on button "Checkout" at bounding box center [1311, 719] width 496 height 26
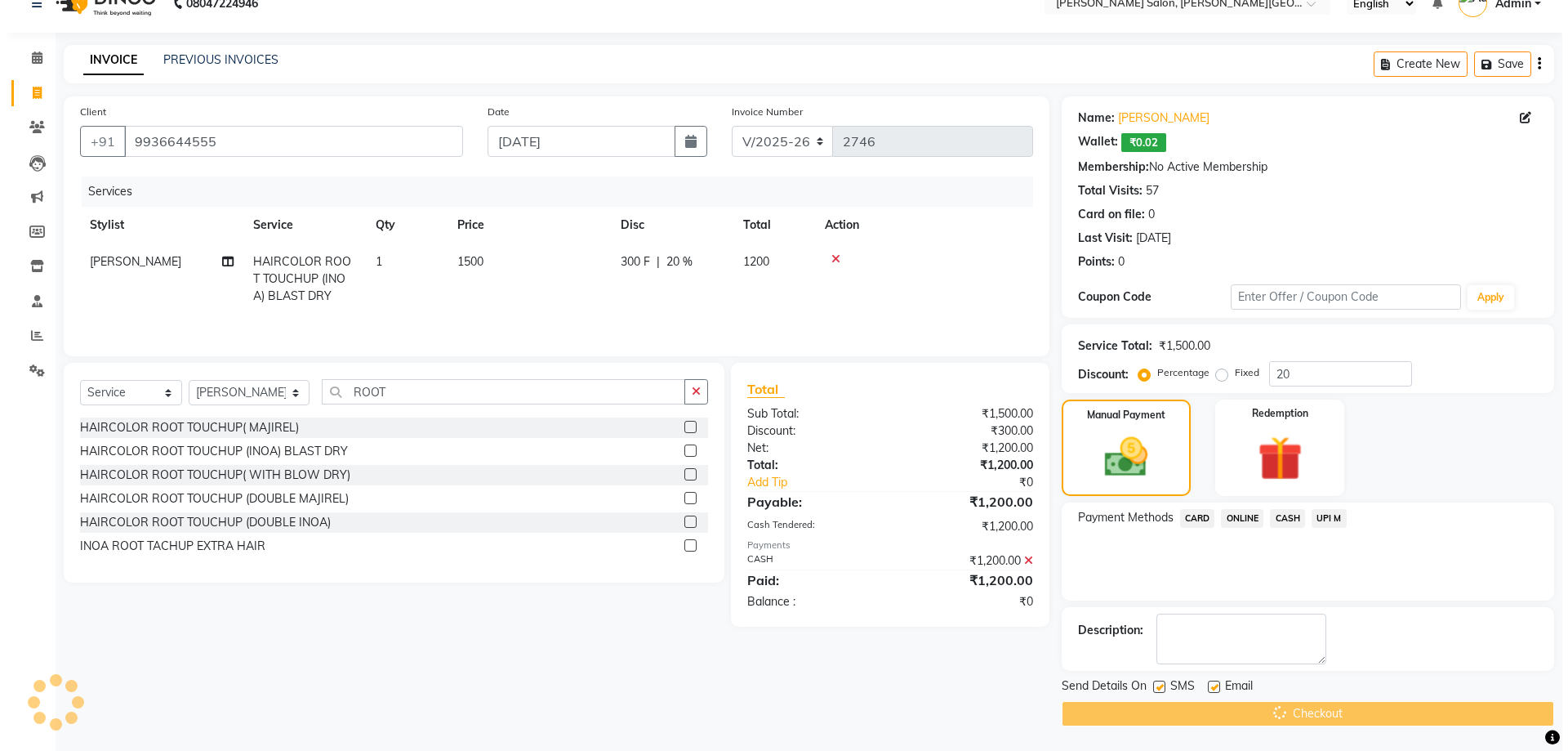
scroll to position [0, 0]
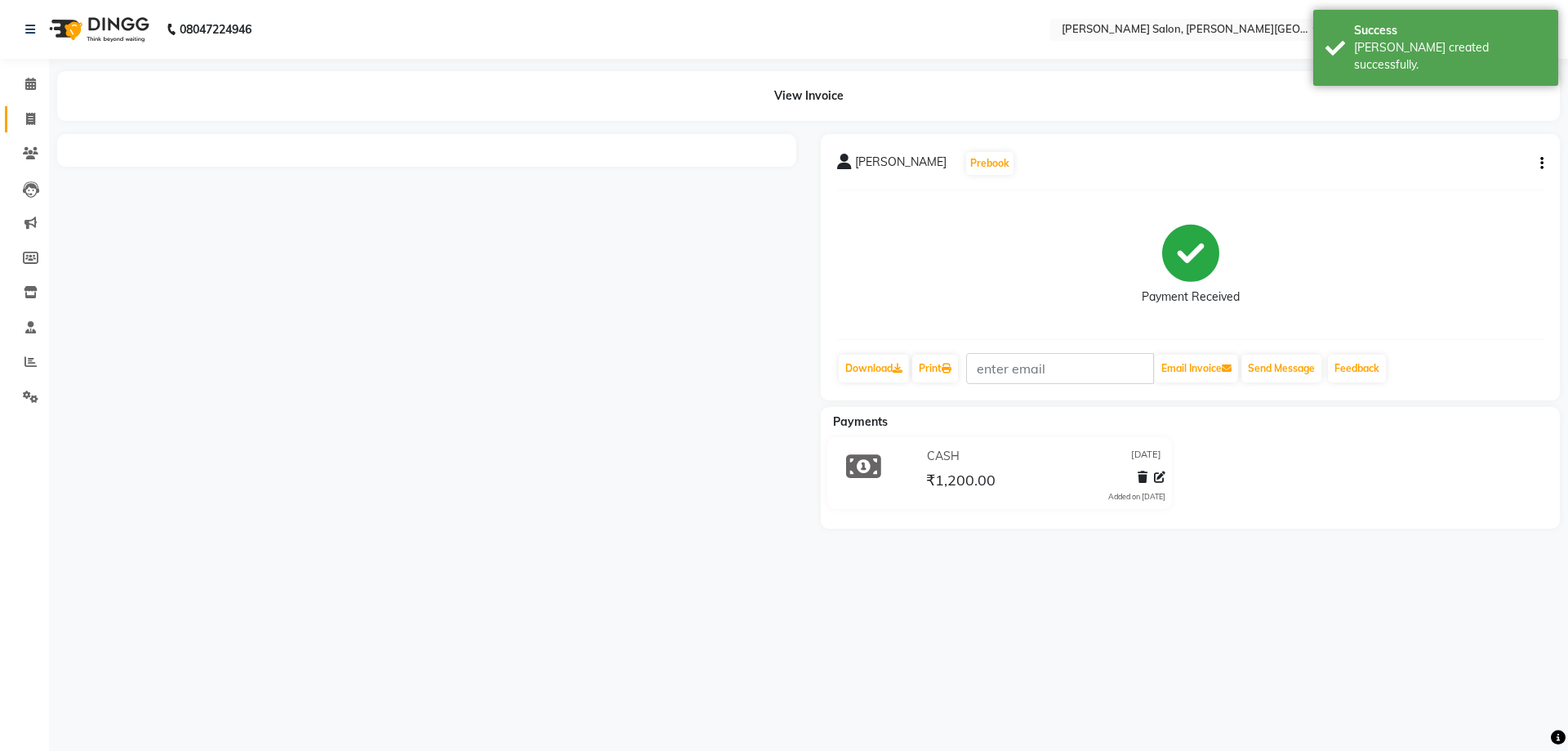
click at [38, 131] on link "Invoice" at bounding box center [24, 120] width 39 height 27
select select "service"
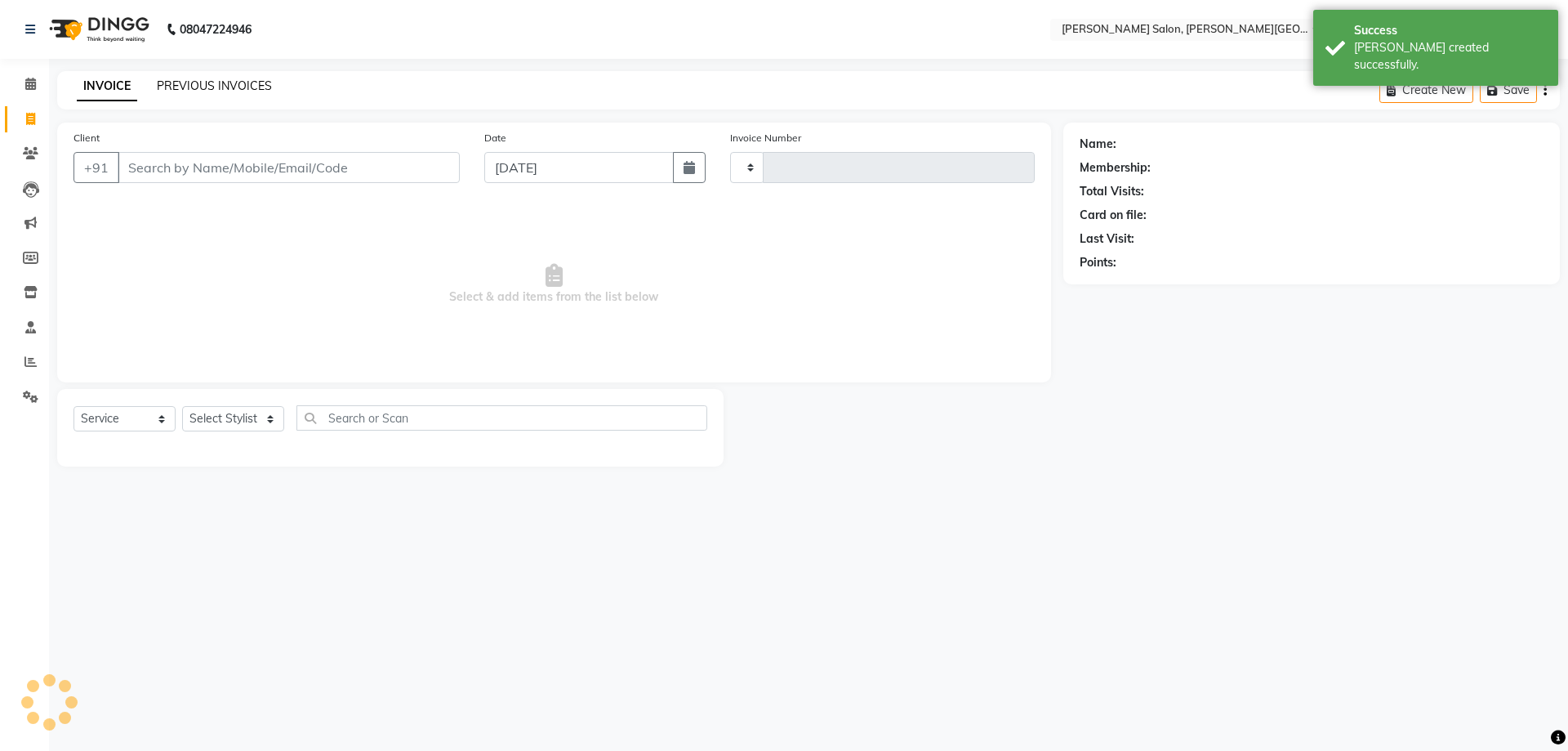
click at [201, 90] on link "PREVIOUS INVOICES" at bounding box center [215, 85] width 115 height 15
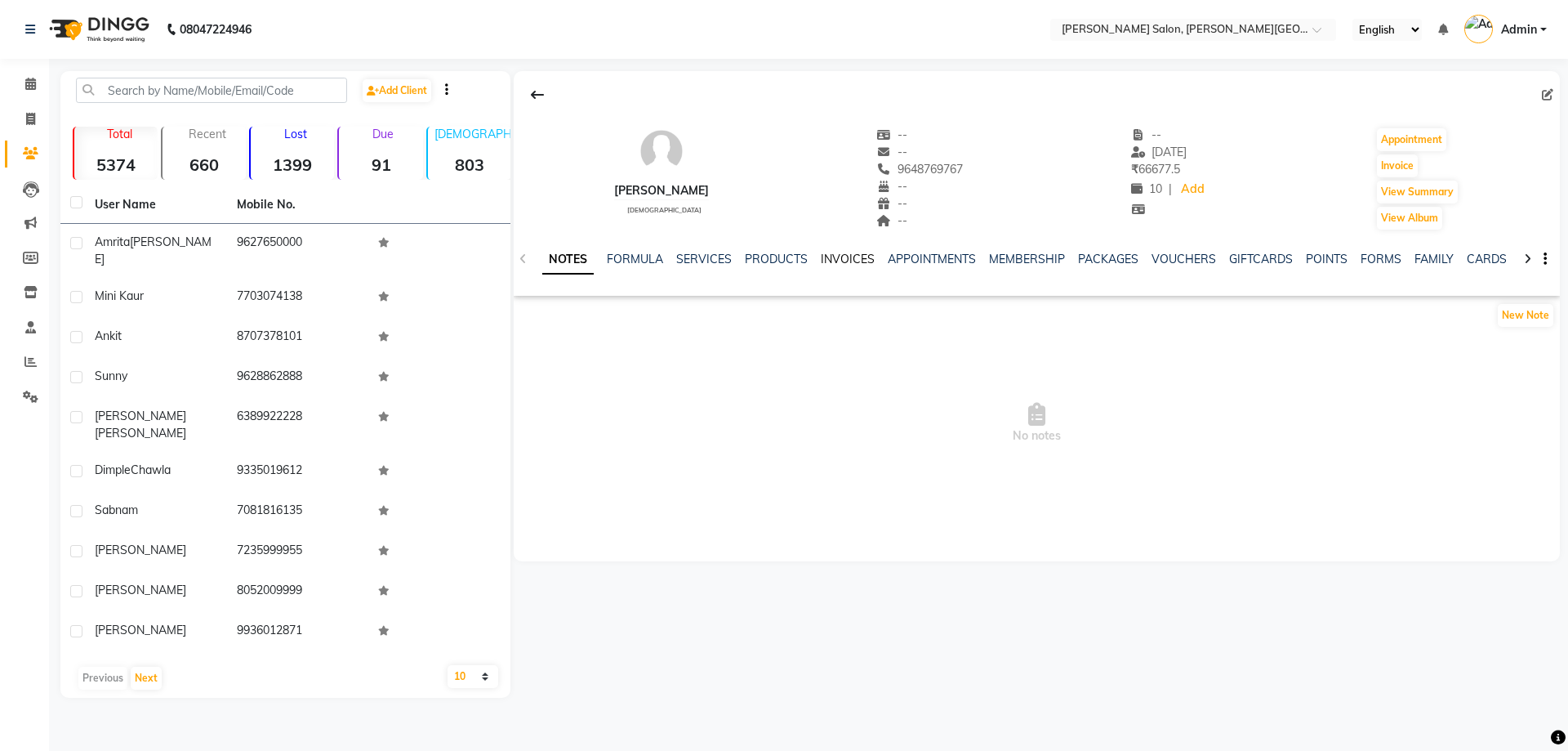
click at [853, 253] on link "INVOICES" at bounding box center [847, 259] width 54 height 15
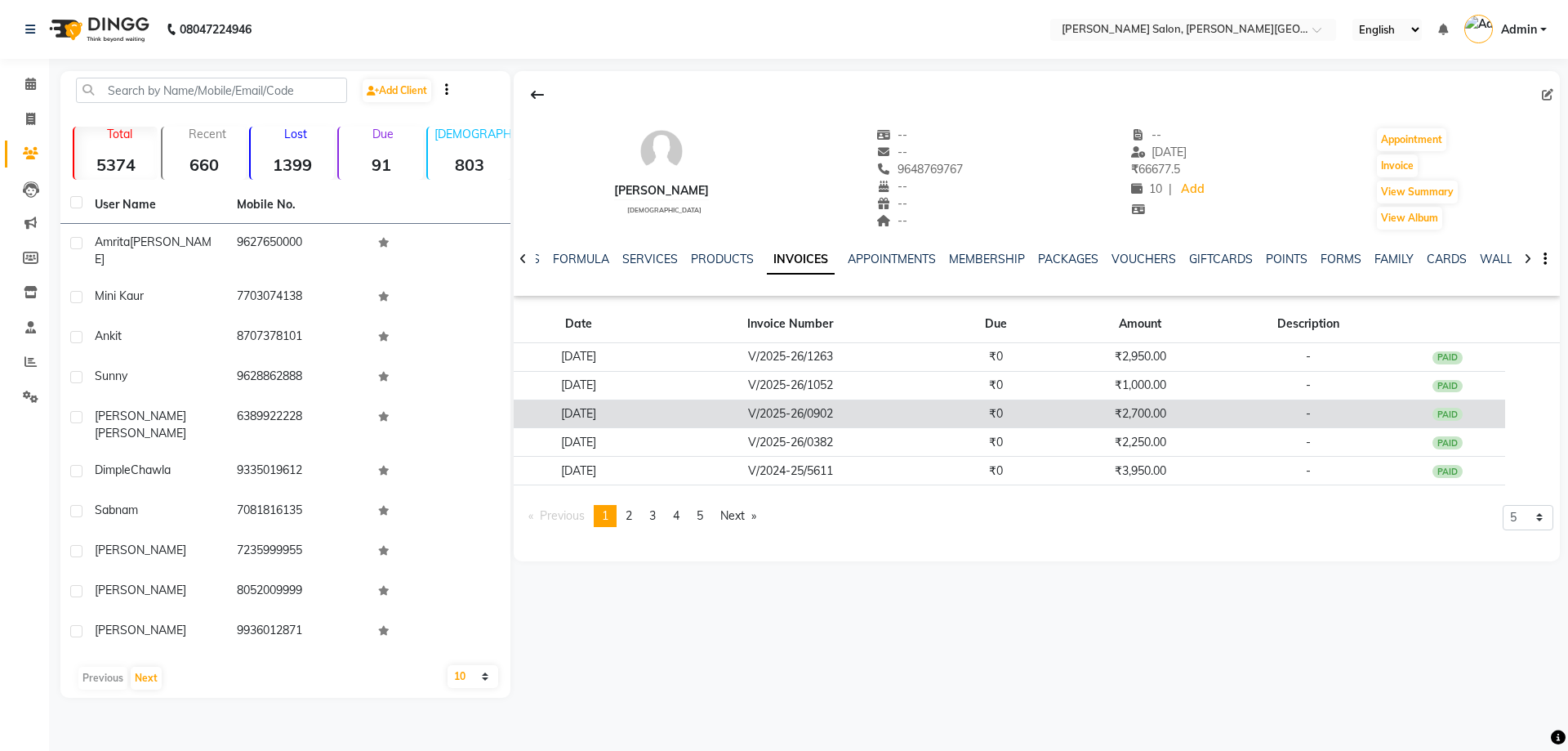
click at [593, 413] on td "23-05-2025" at bounding box center [578, 413] width 130 height 28
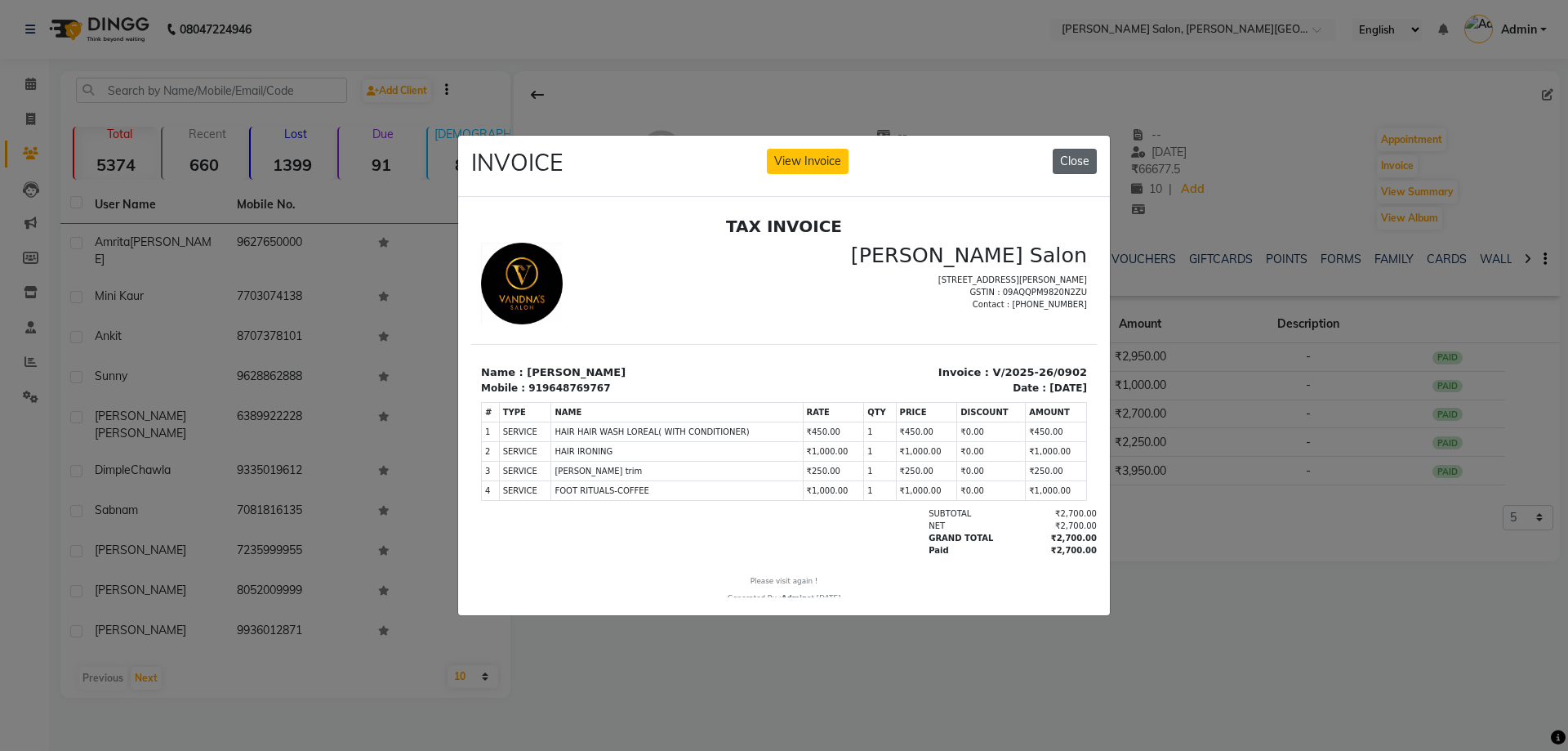
click at [1073, 148] on button "Close" at bounding box center [1074, 161] width 44 height 25
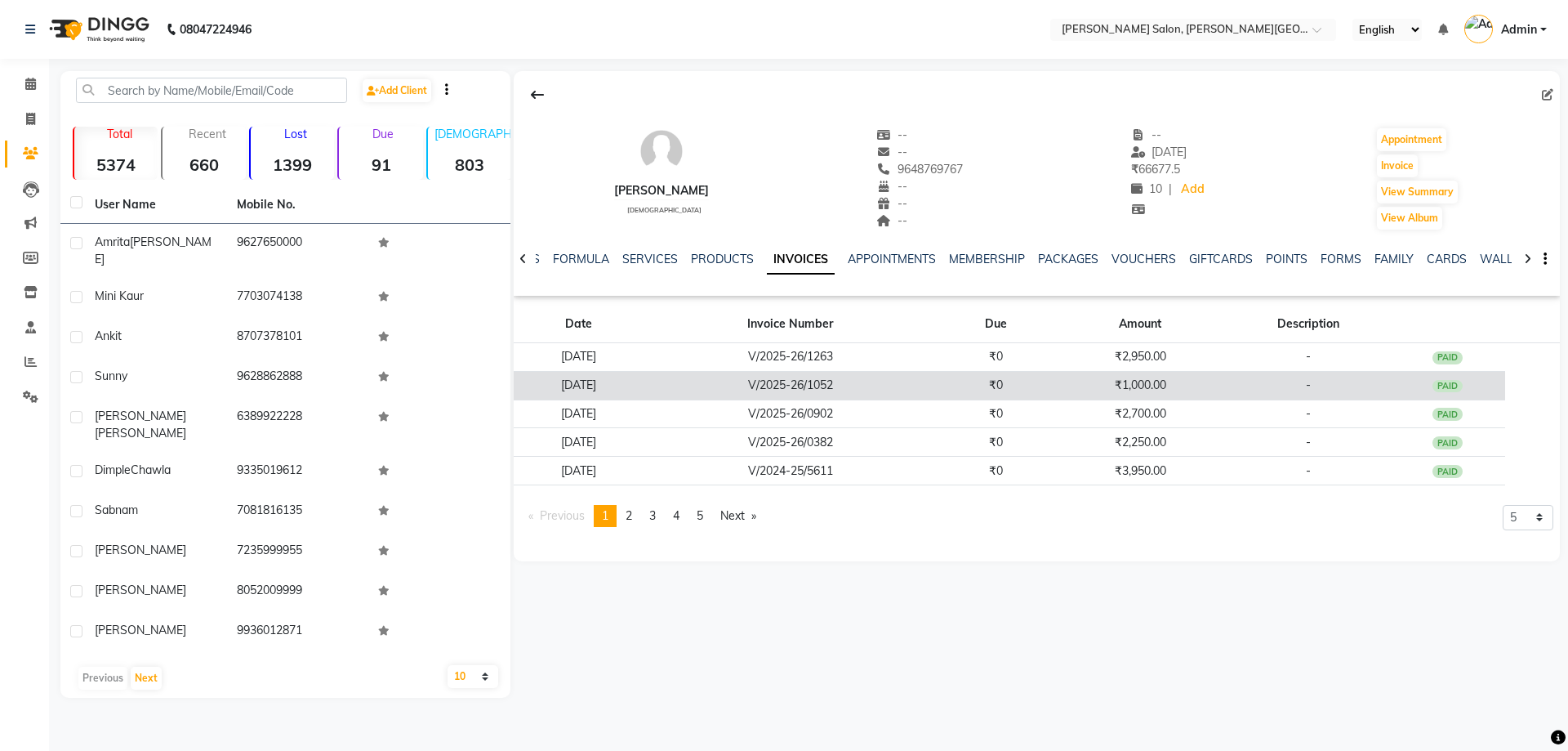
click at [618, 379] on td "30-05-2025" at bounding box center [578, 385] width 130 height 28
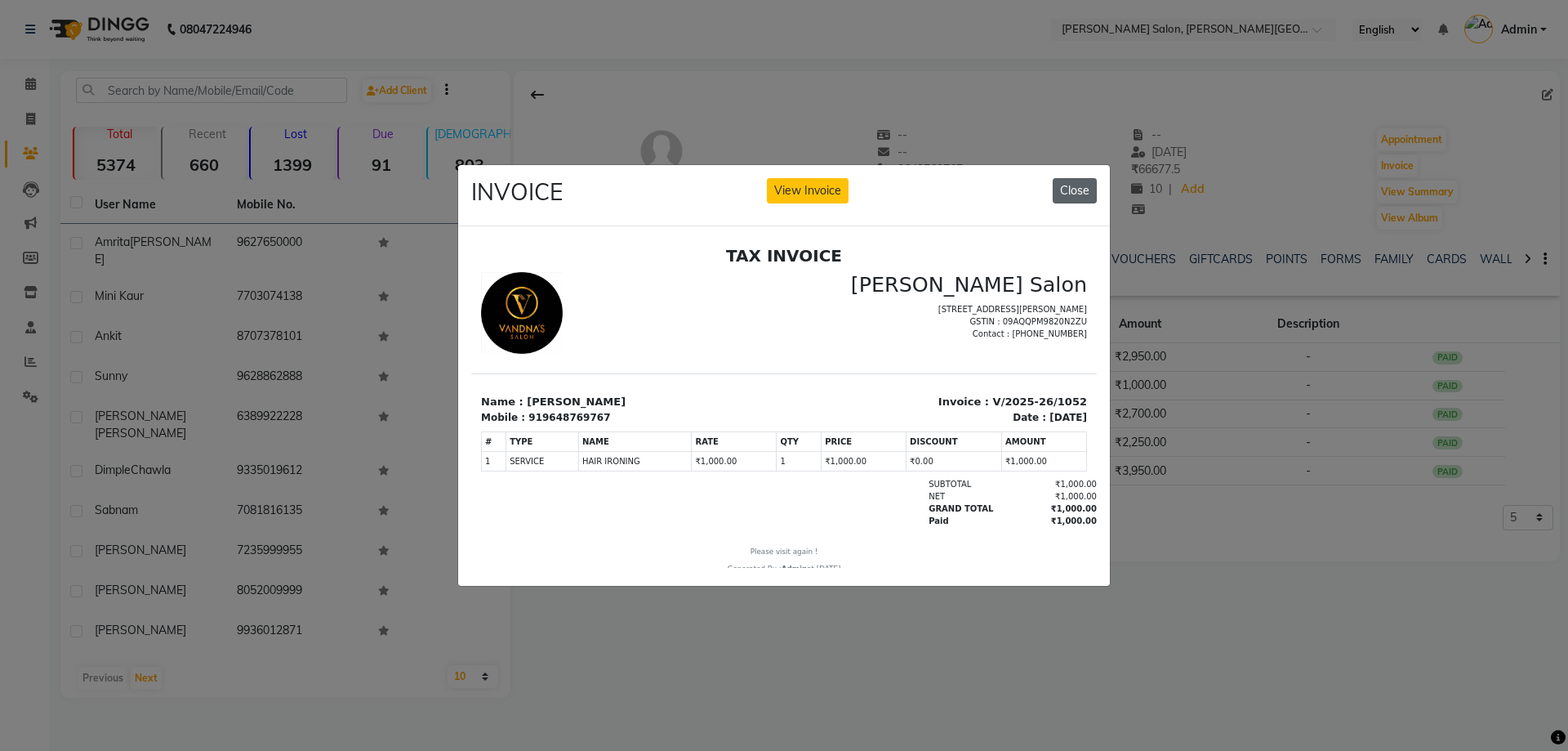
click at [1079, 178] on button "Close" at bounding box center [1074, 190] width 44 height 25
